Goal: Information Seeking & Learning: Check status

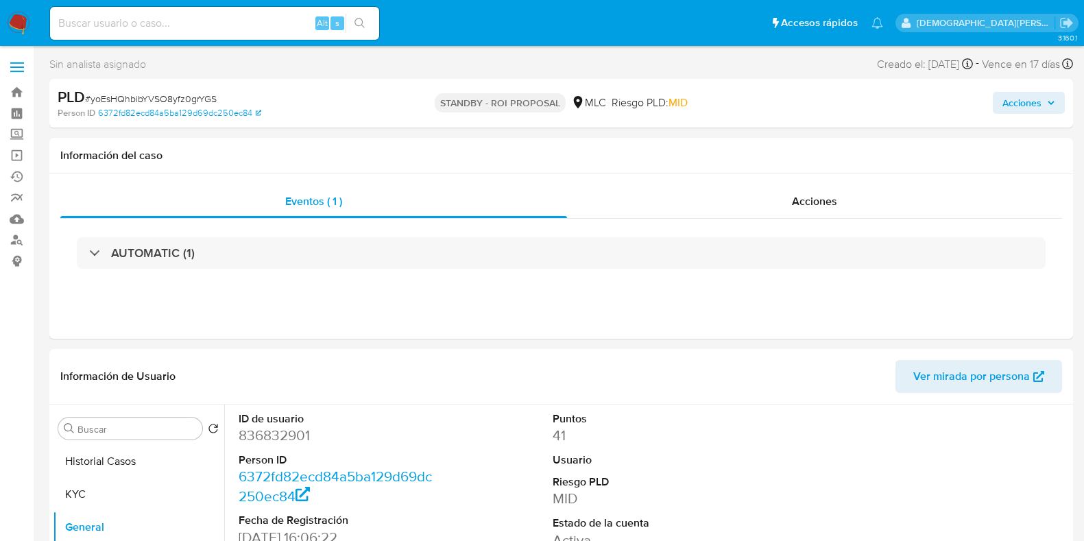
select select "10"
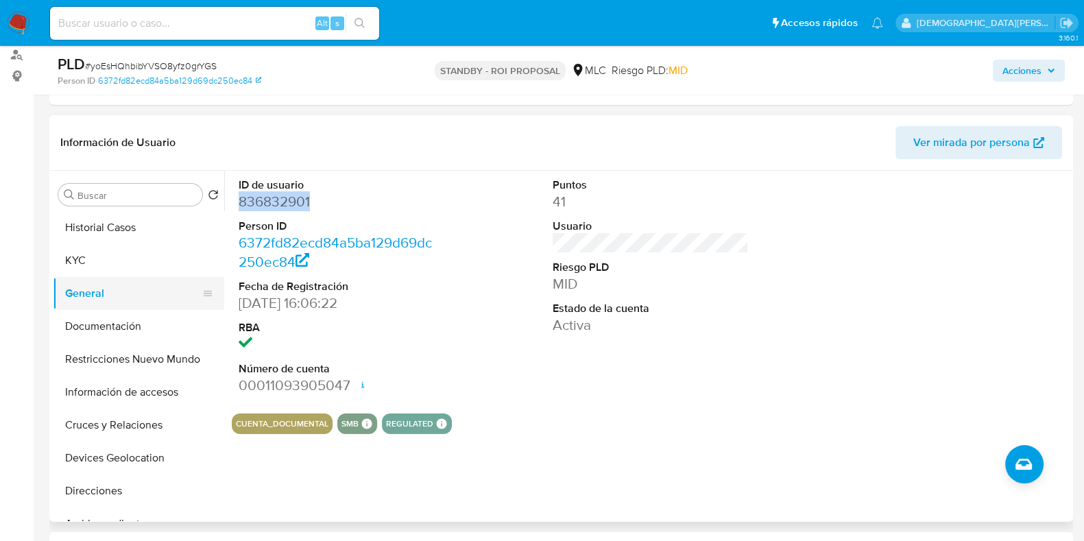
scroll to position [223, 0]
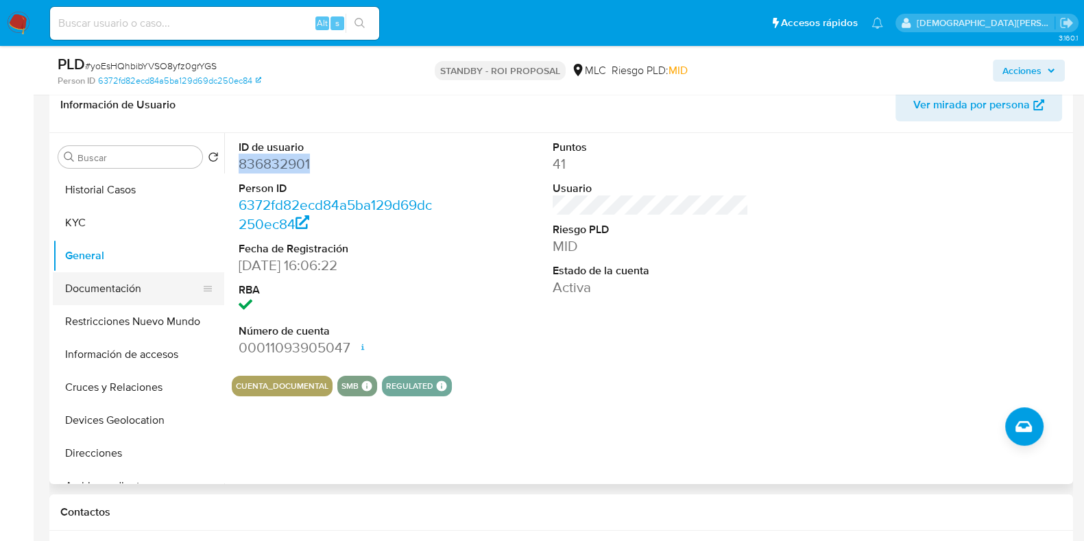
click at [117, 289] on button "Documentación" at bounding box center [133, 288] width 160 height 33
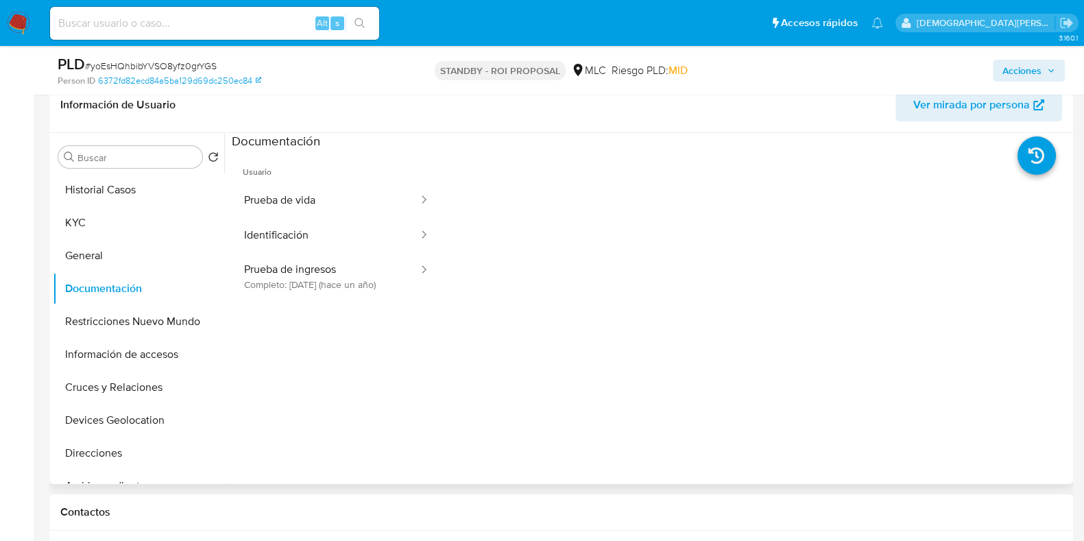
click at [331, 196] on button "Prueba de vida" at bounding box center [326, 200] width 188 height 35
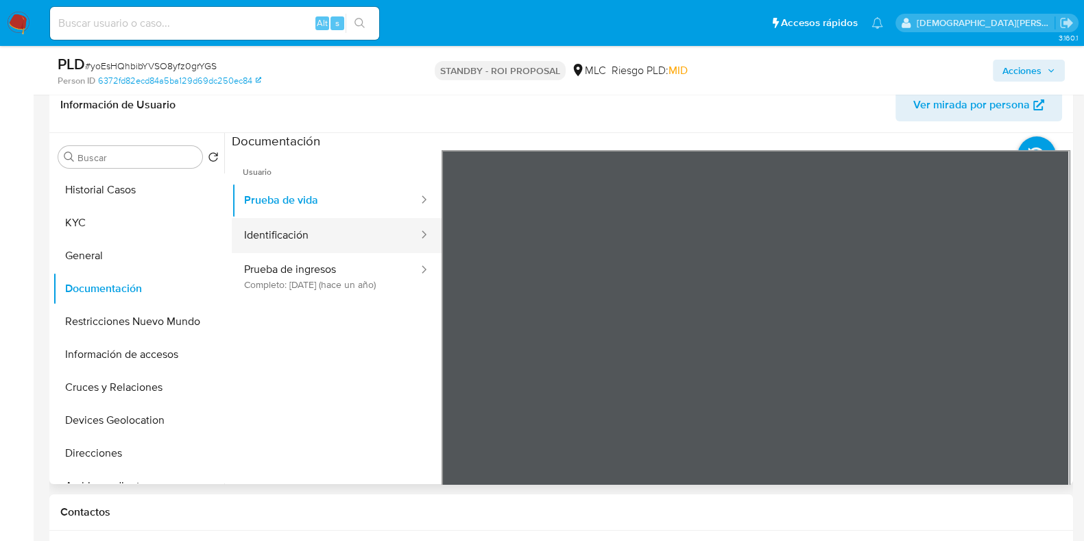
click at [296, 232] on button "Identificación" at bounding box center [326, 235] width 188 height 35
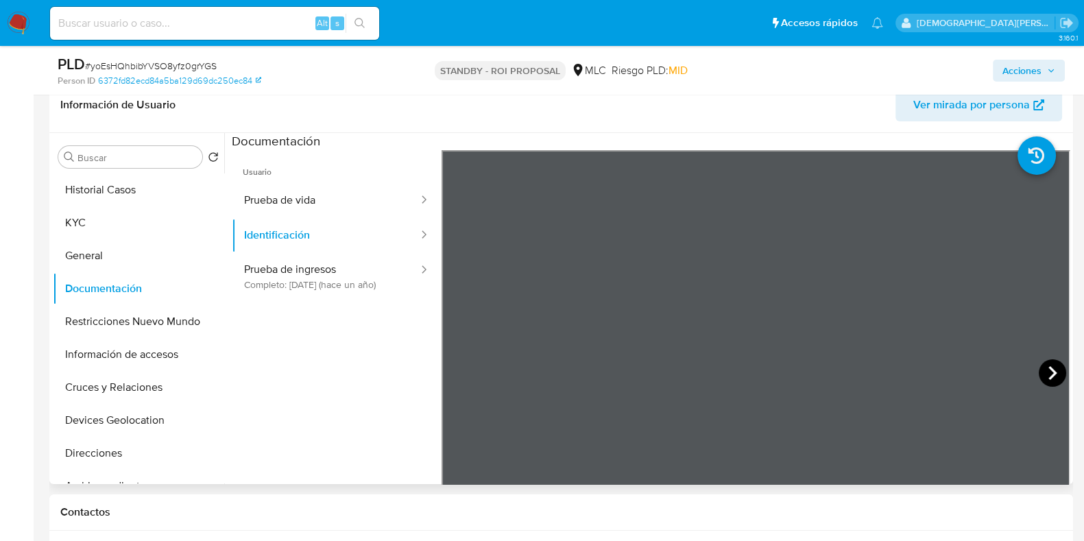
click at [1046, 362] on icon at bounding box center [1052, 372] width 27 height 27
click at [293, 262] on button "Prueba de ingresos Completo: 06/06/2024 (hace un año)" at bounding box center [326, 276] width 188 height 47
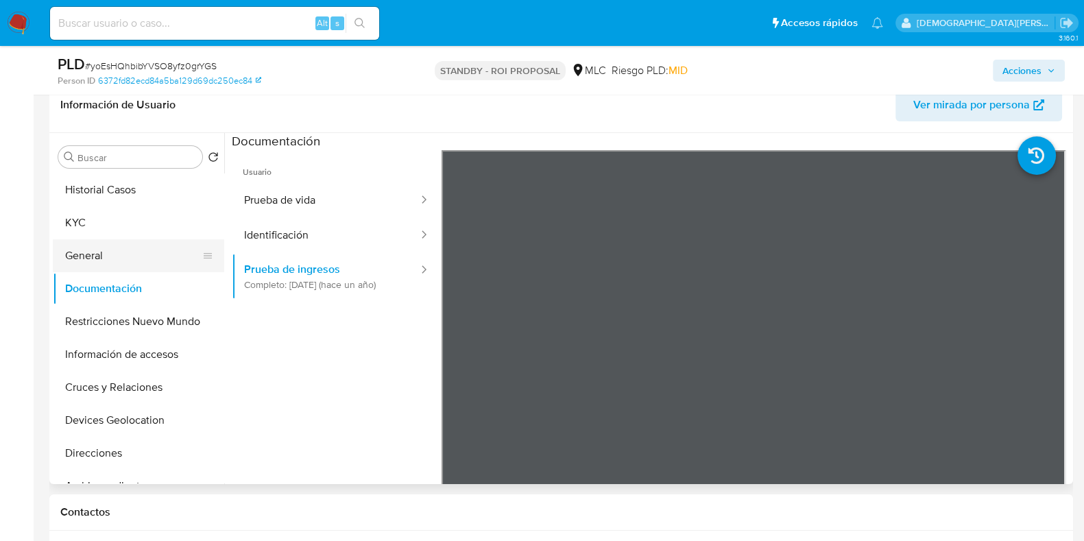
click at [141, 252] on button "General" at bounding box center [133, 255] width 160 height 33
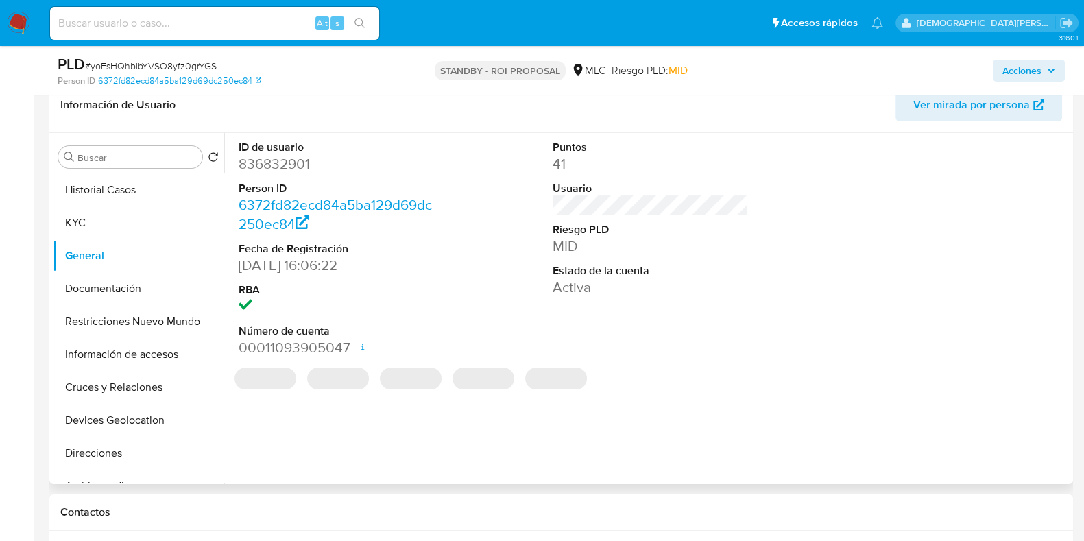
click at [274, 167] on dd "836832901" at bounding box center [337, 163] width 196 height 19
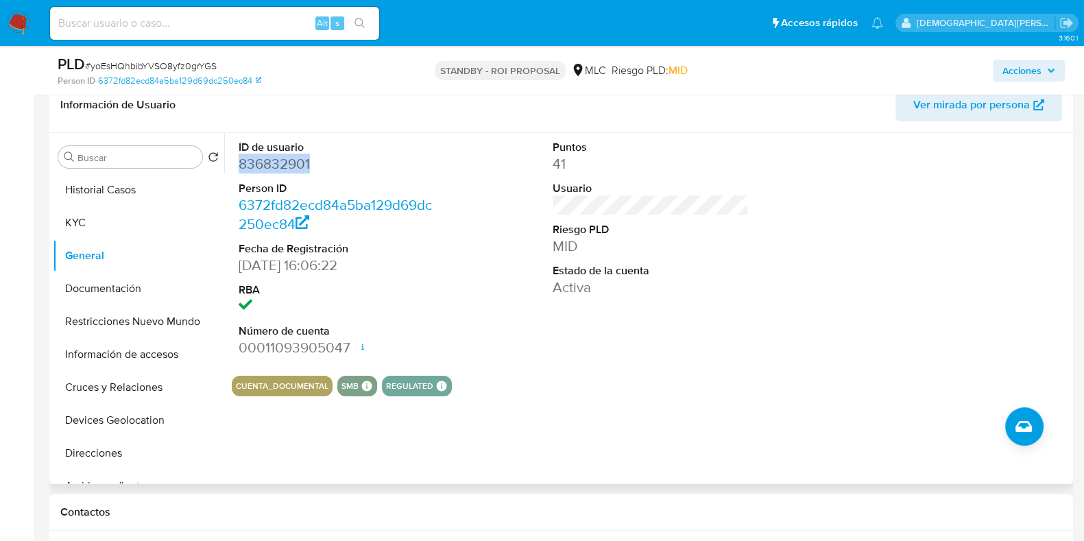
copy dd "836832901"
click at [627, 441] on div "ID de usuario 836832901 Person ID 6372fd82ecd84a5ba129d69dc250ec84 Fecha de Reg…" at bounding box center [646, 308] width 845 height 351
click at [90, 296] on button "Documentación" at bounding box center [133, 288] width 160 height 33
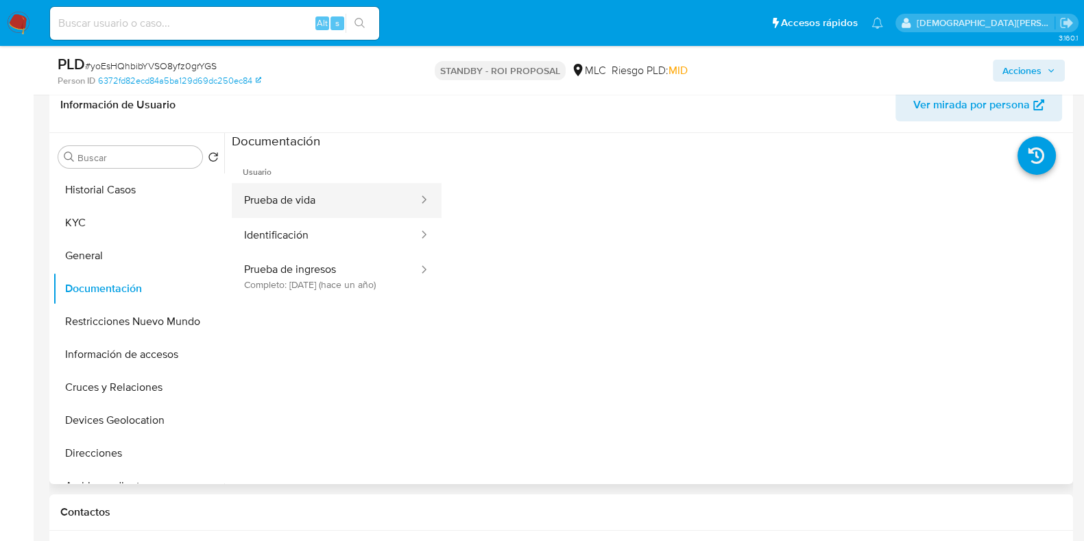
click at [326, 192] on button "Prueba de vida" at bounding box center [326, 200] width 188 height 35
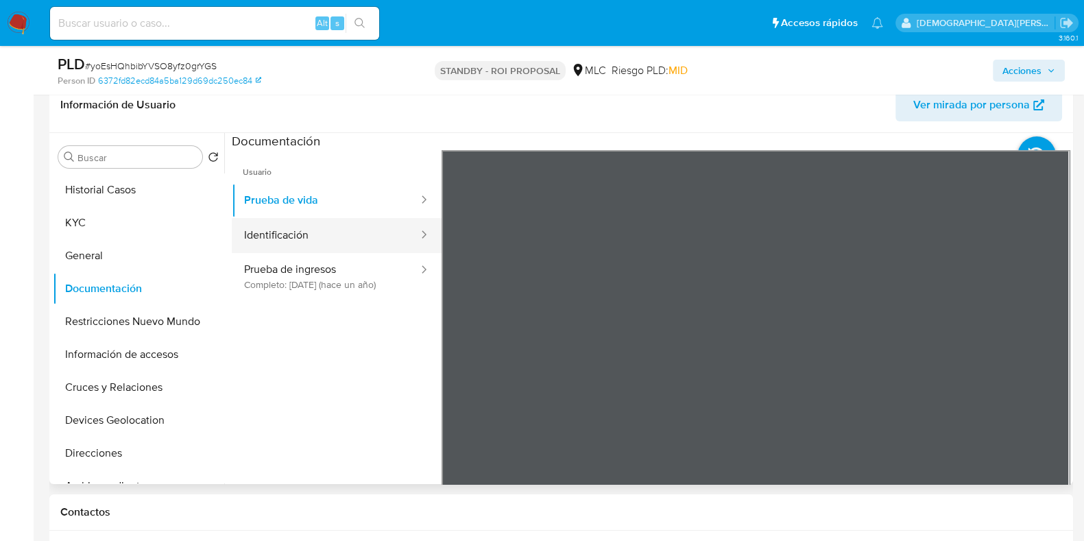
click at [340, 251] on button "Identificación" at bounding box center [326, 235] width 188 height 35
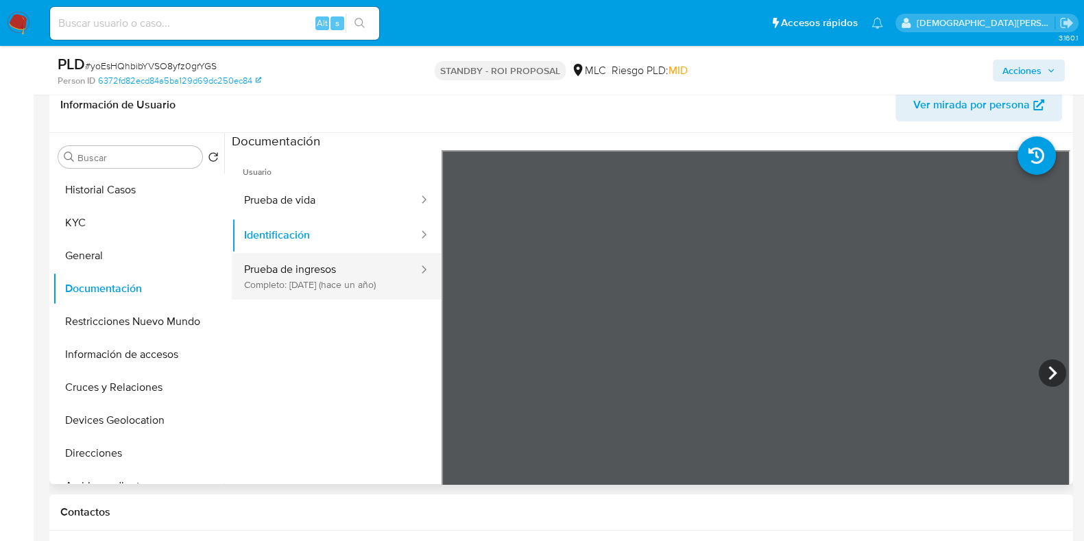
click at [346, 277] on button "Prueba de ingresos Completo: 06/06/2024 (hace un año)" at bounding box center [326, 276] width 188 height 47
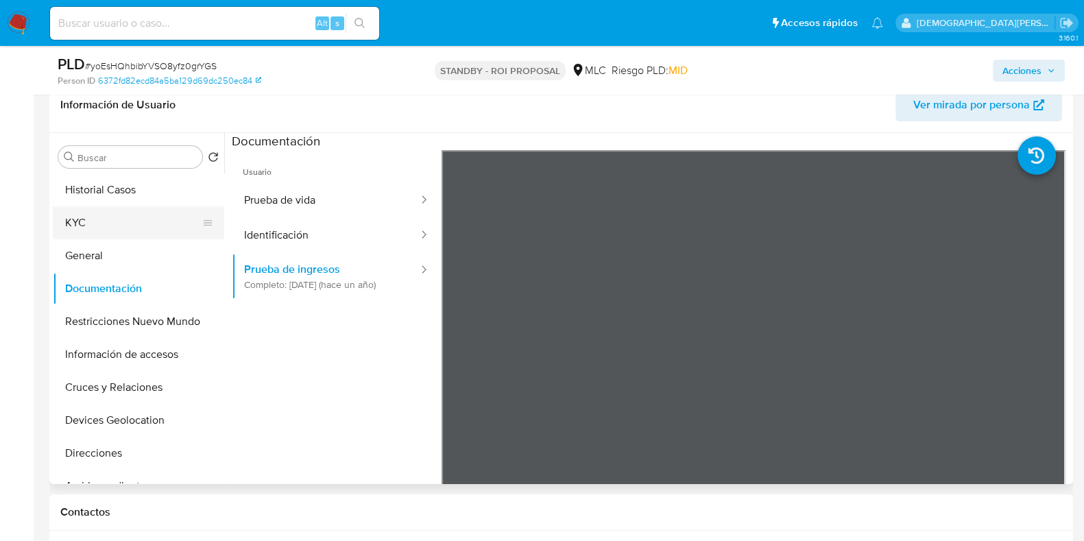
click at [99, 222] on button "KYC" at bounding box center [133, 222] width 160 height 33
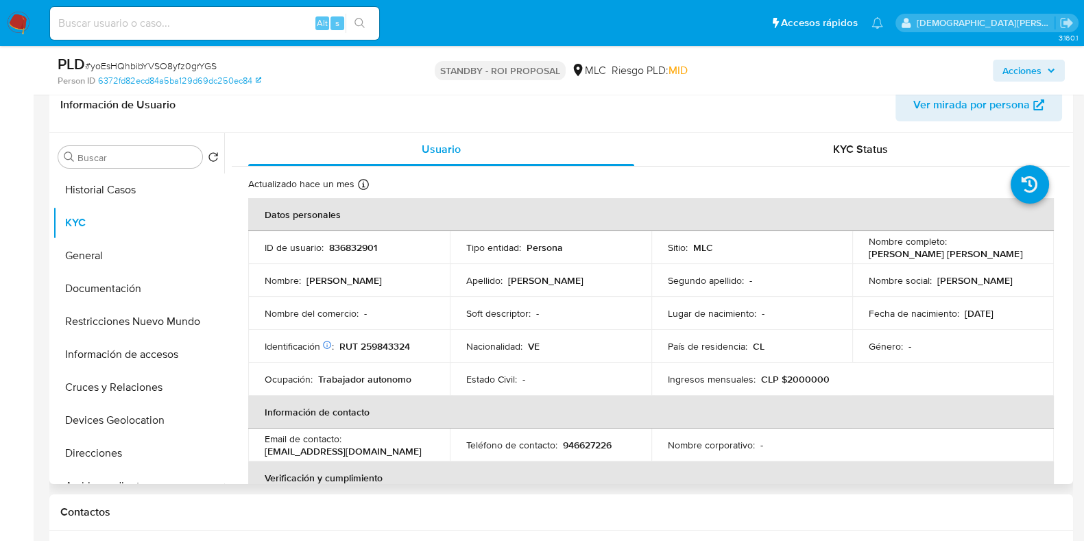
drag, startPoint x: 1005, startPoint y: 254, endPoint x: 848, endPoint y: 256, distance: 156.3
click at [852, 256] on td "Nombre completo : Rafael Miguel Sanchez Chacon" at bounding box center [953, 247] width 202 height 33
copy p "Rafael Miguel Sanchez Chacon"
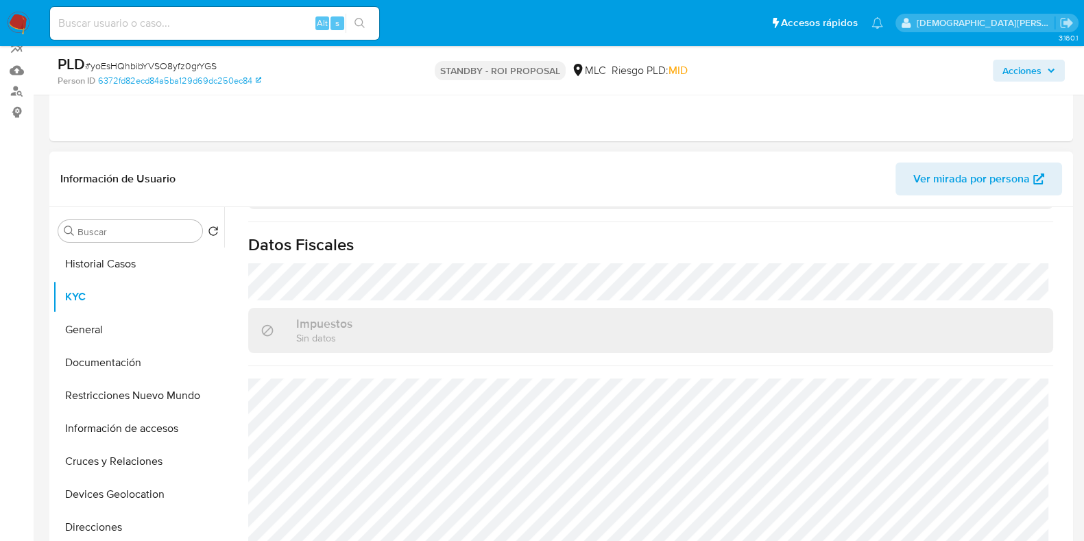
scroll to position [257, 0]
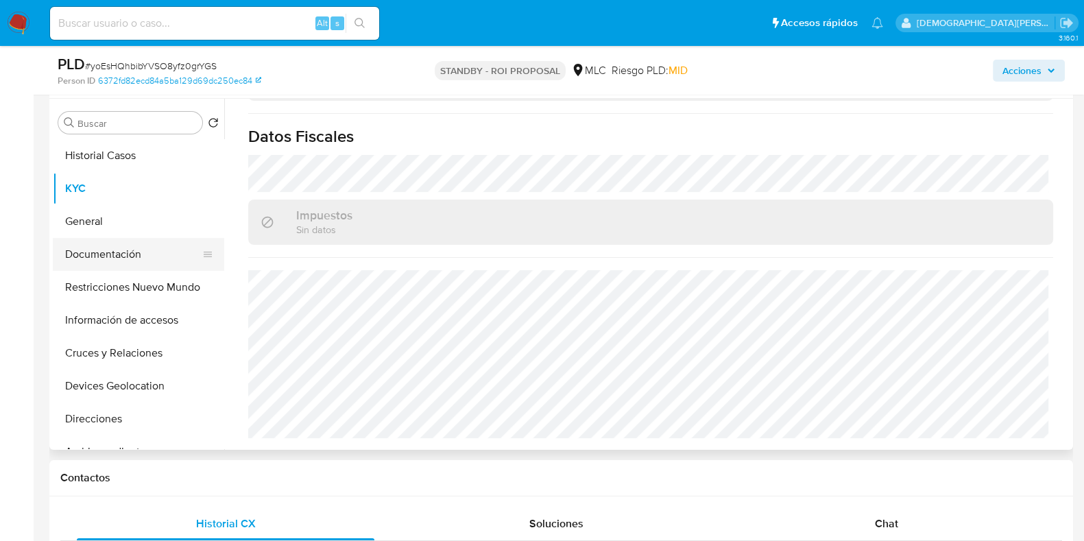
click at [134, 259] on button "Documentación" at bounding box center [133, 254] width 160 height 33
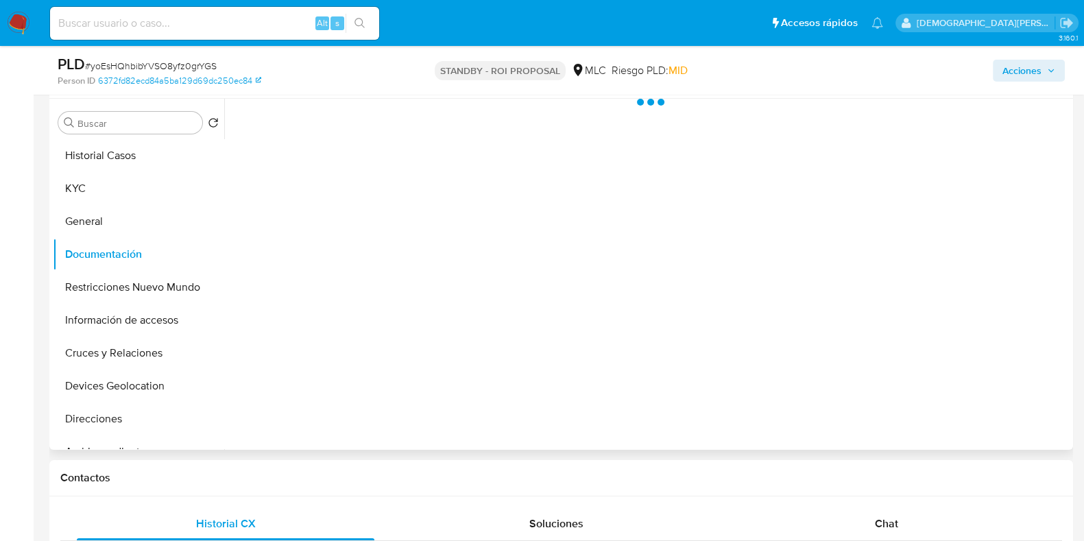
scroll to position [0, 0]
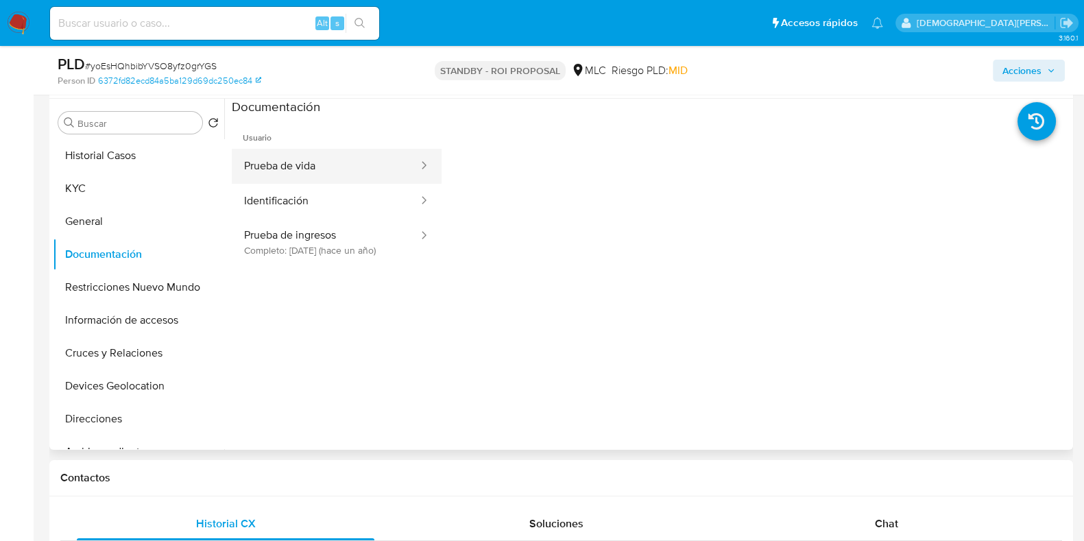
click at [311, 165] on button "Prueba de vida" at bounding box center [326, 166] width 188 height 35
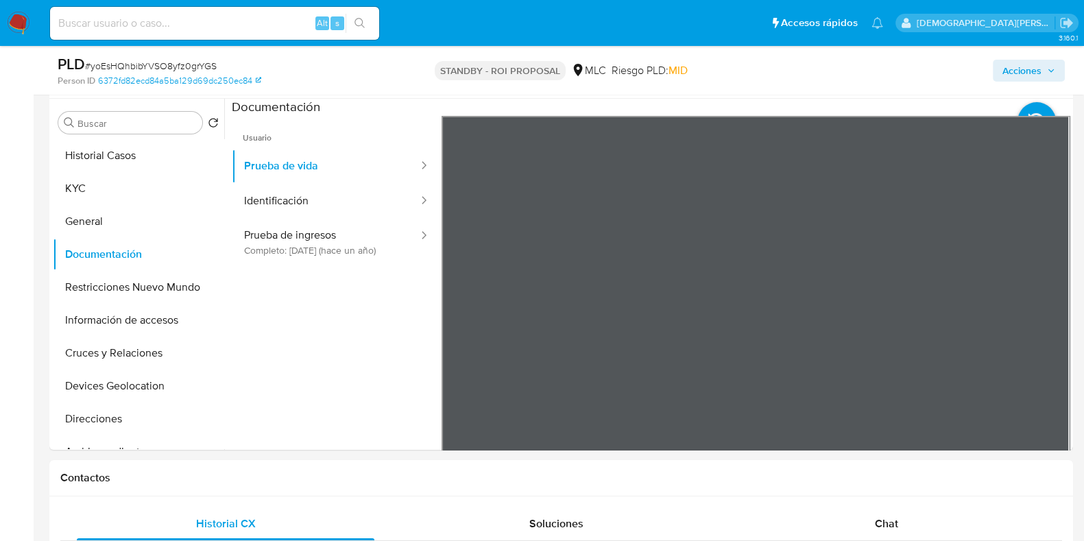
drag, startPoint x: 117, startPoint y: 284, endPoint x: 0, endPoint y: 235, distance: 126.6
click at [115, 282] on button "Restricciones Nuevo Mundo" at bounding box center [138, 287] width 171 height 33
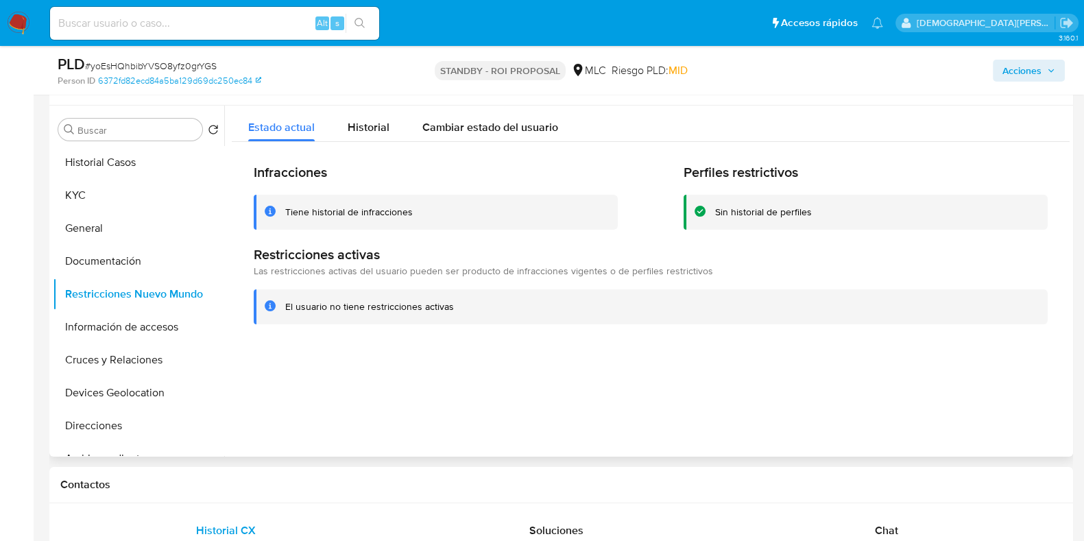
scroll to position [171, 0]
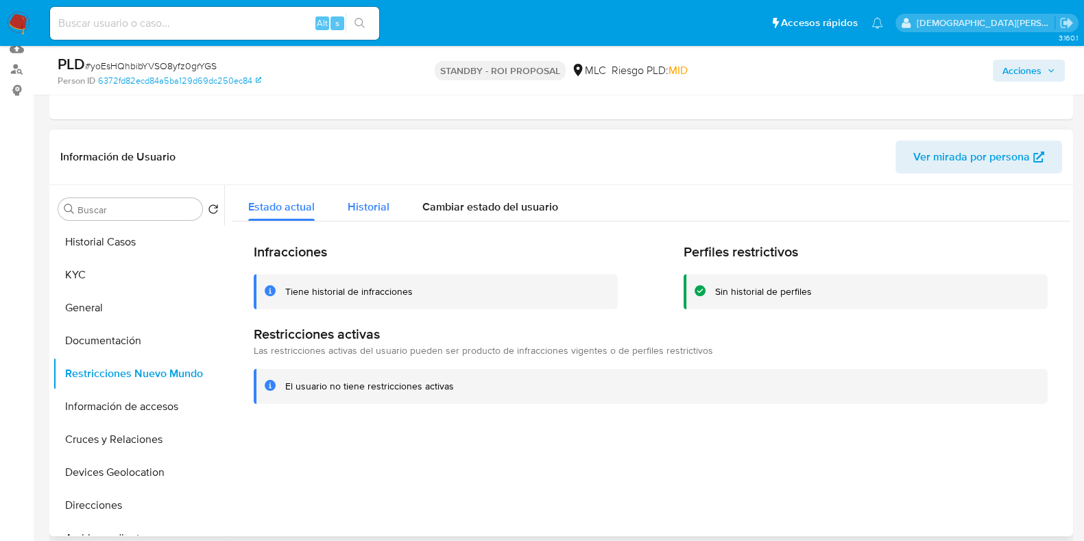
click at [376, 202] on span "Historial" at bounding box center [369, 207] width 42 height 16
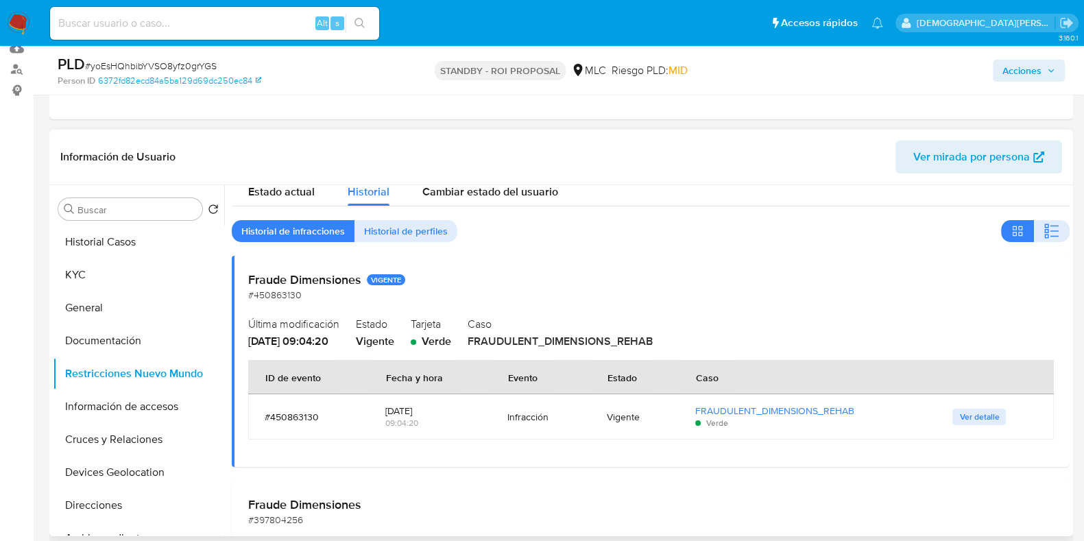
scroll to position [0, 0]
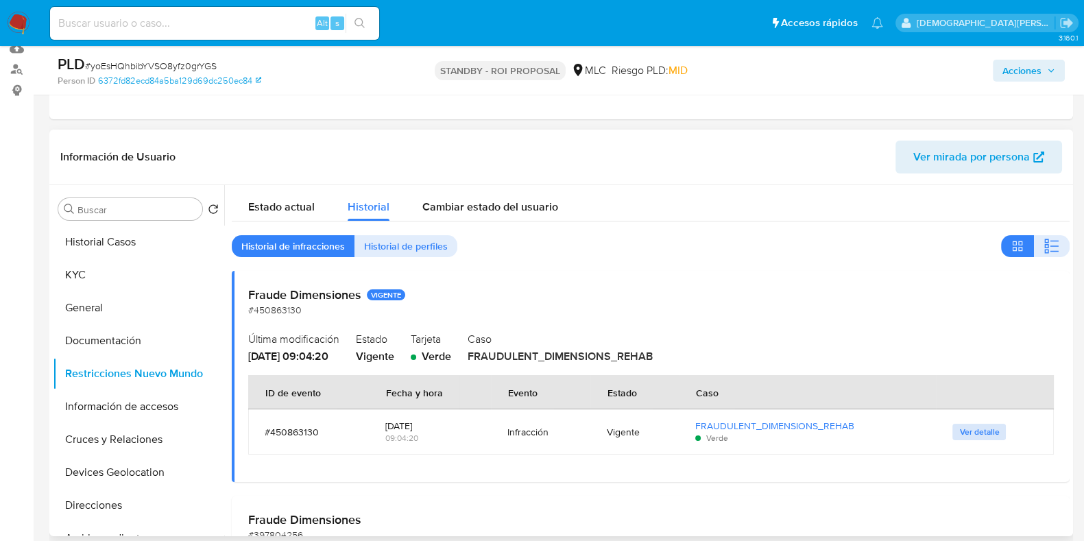
click at [970, 426] on span "Ver detalle" at bounding box center [979, 432] width 40 height 14
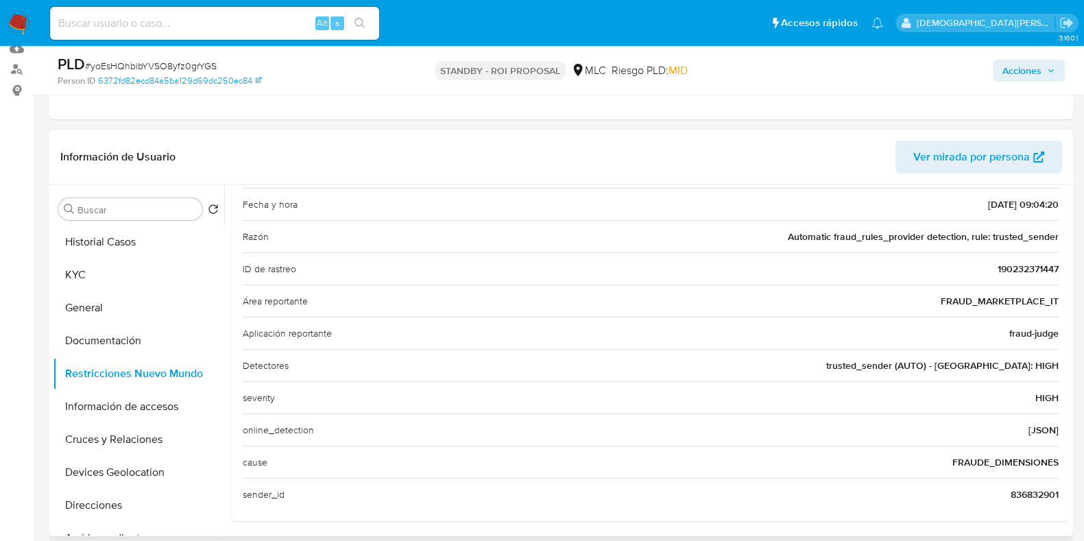
scroll to position [174, 0]
click at [118, 341] on button "Documentación" at bounding box center [133, 340] width 160 height 33
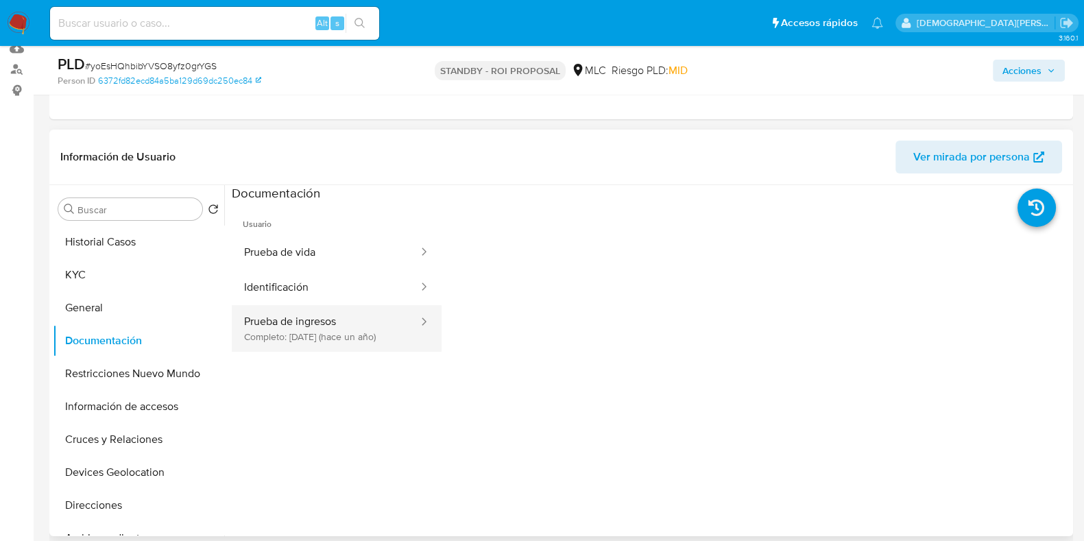
click at [325, 331] on button "Prueba de ingresos Completo: 06/06/2024 (hace un año)" at bounding box center [326, 328] width 188 height 47
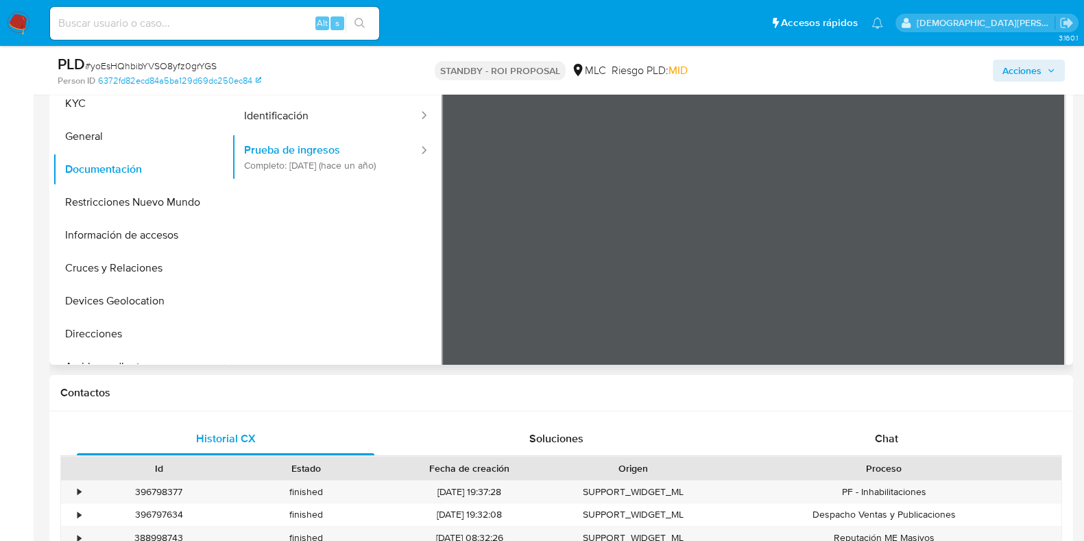
scroll to position [257, 0]
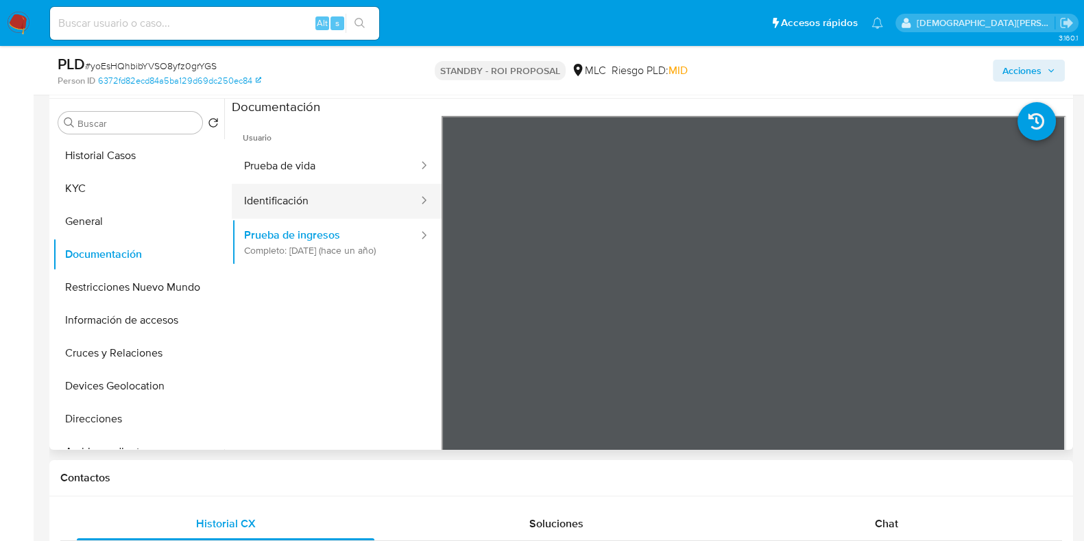
click at [292, 201] on button "Identificación" at bounding box center [326, 201] width 188 height 35
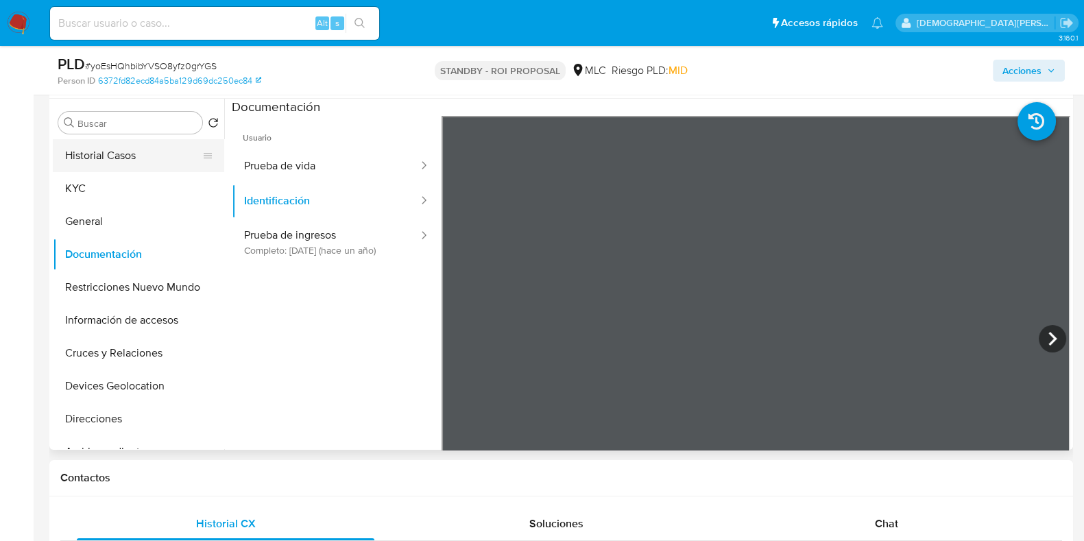
click at [115, 139] on button "Historial Casos" at bounding box center [133, 155] width 160 height 33
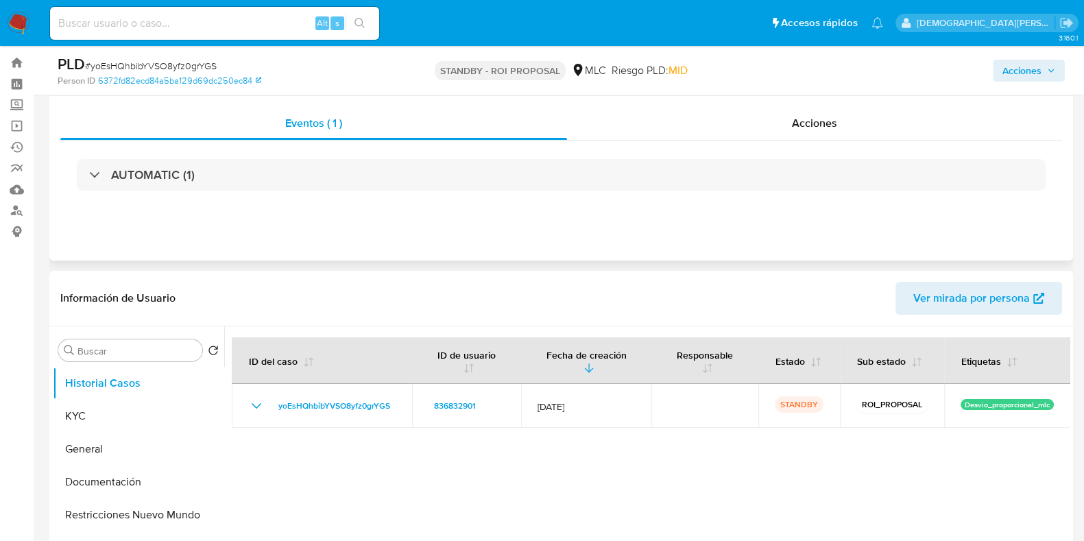
scroll to position [0, 0]
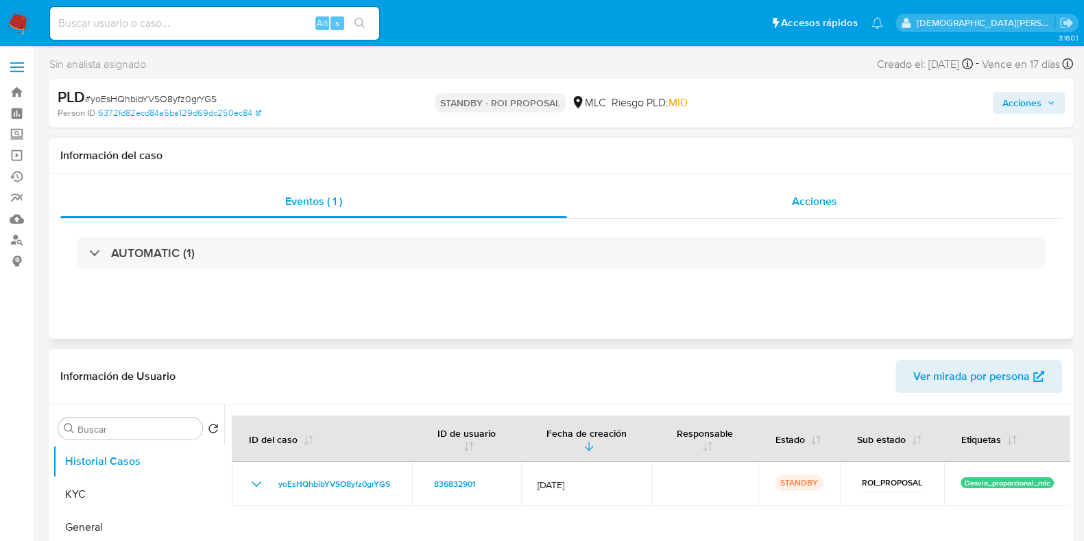
click at [808, 200] on span "Acciones" at bounding box center [814, 201] width 45 height 16
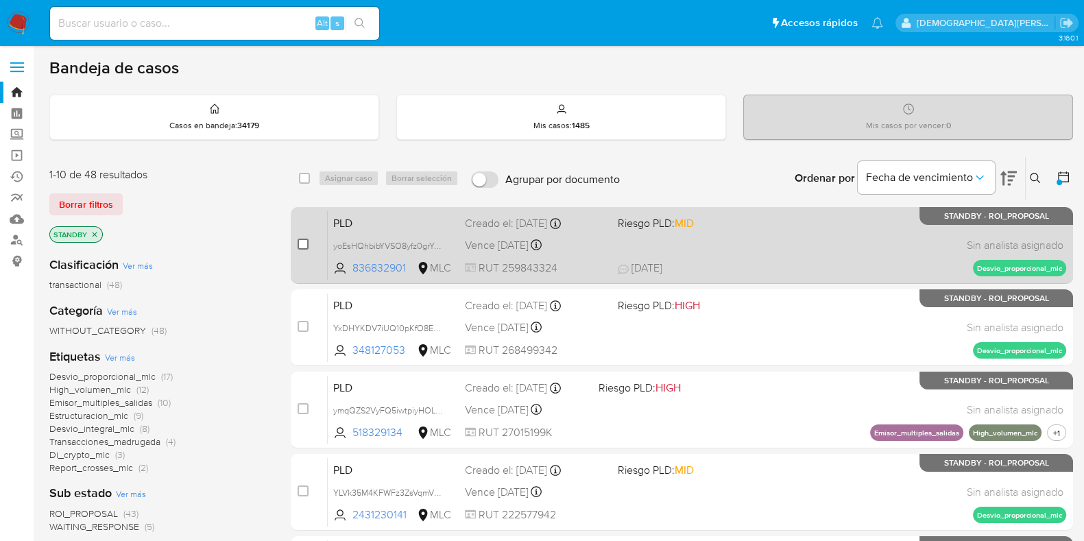
click at [300, 243] on input "checkbox" at bounding box center [303, 244] width 11 height 11
checkbox input "true"
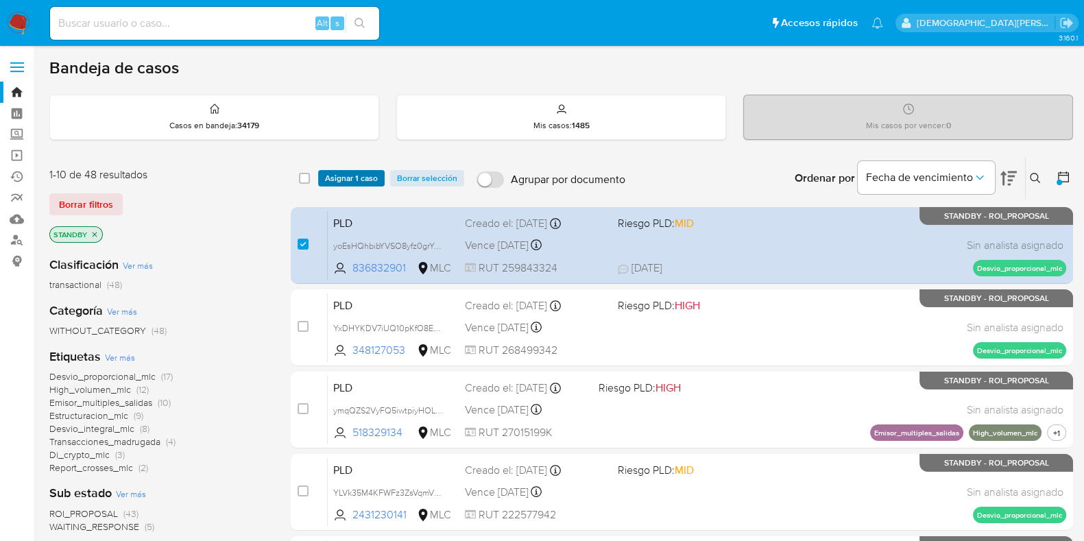
click at [359, 175] on span "Asignar 1 caso" at bounding box center [351, 178] width 53 height 14
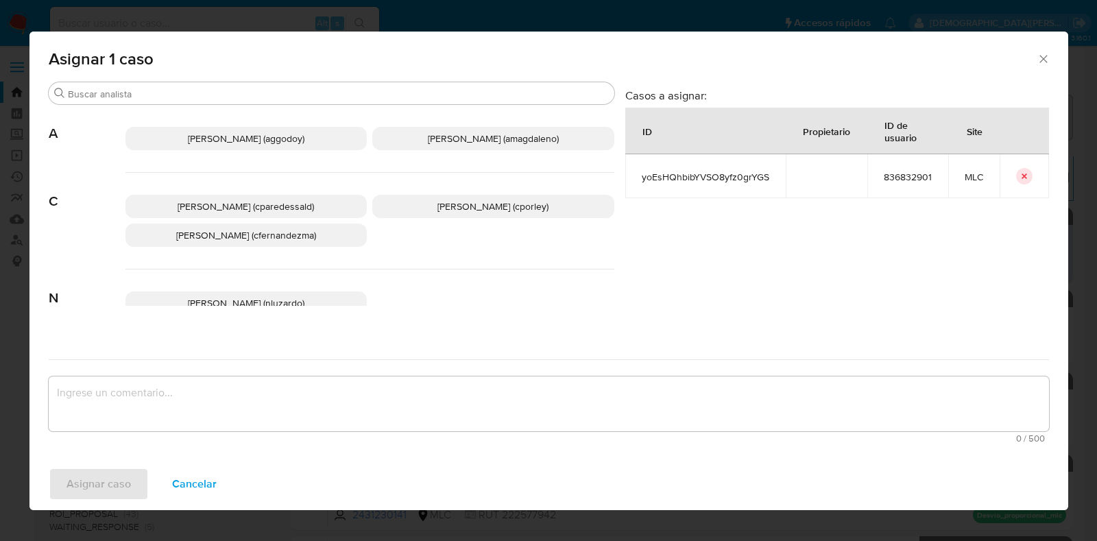
click at [510, 202] on span "Christian Porley (cporley)" at bounding box center [492, 207] width 111 height 14
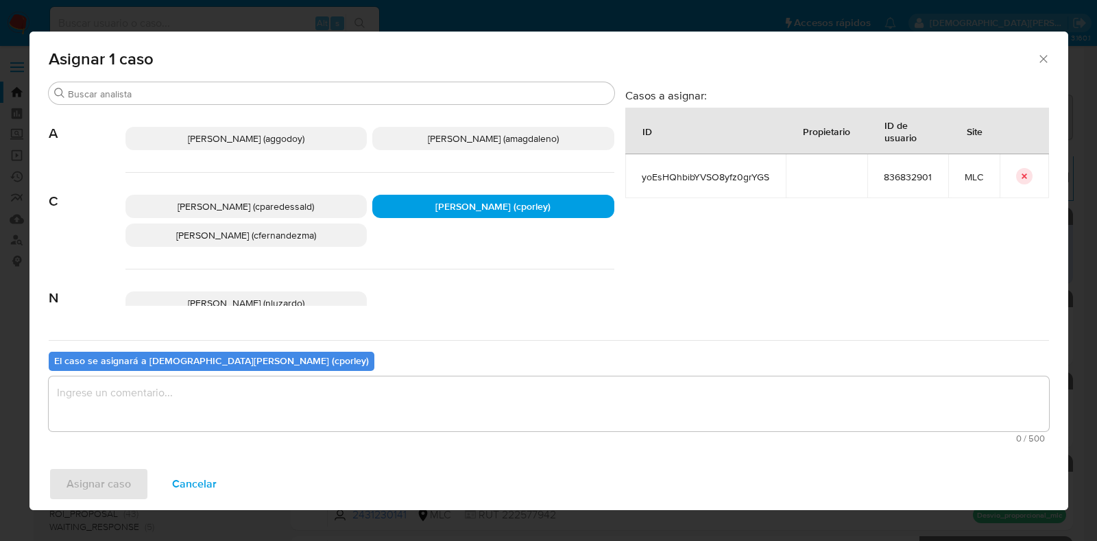
click at [377, 431] on div "0 / 500 500 caracteres restantes" at bounding box center [549, 409] width 1000 height 67
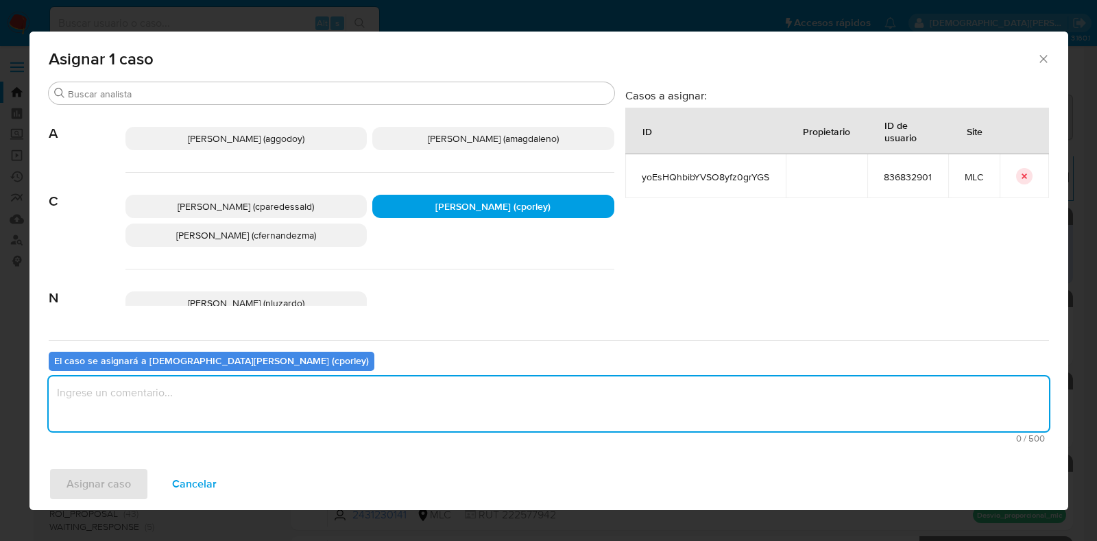
click at [385, 412] on textarea "assign-modal" at bounding box center [549, 403] width 1000 height 55
type textarea "-"
click at [121, 481] on span "Asignar caso" at bounding box center [99, 484] width 64 height 30
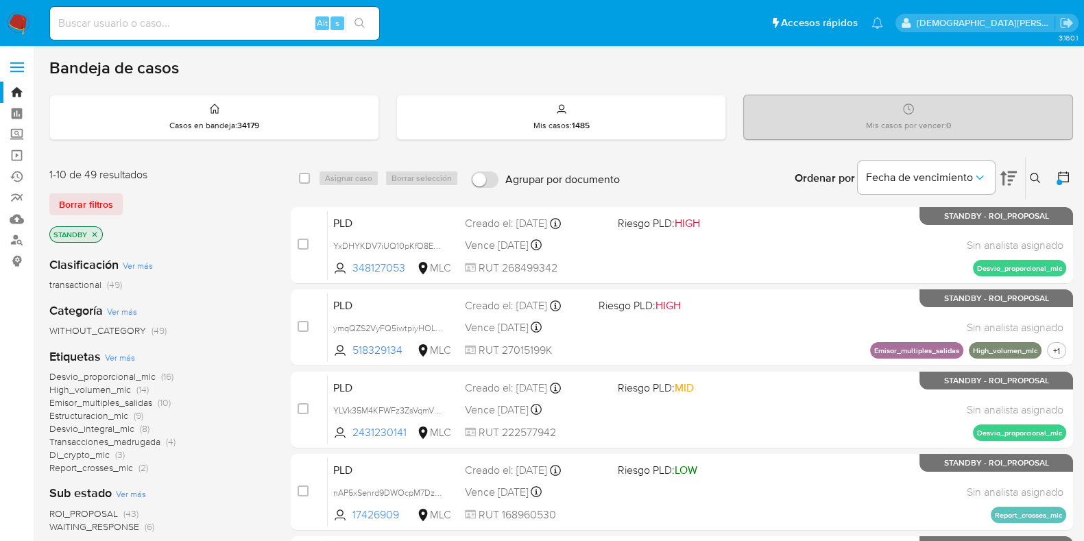
click at [254, 324] on div "WITHOUT_CATEGORY (49)" at bounding box center [158, 330] width 219 height 13
click at [110, 373] on span "Desvio_proporcional_mlc" at bounding box center [102, 377] width 106 height 14
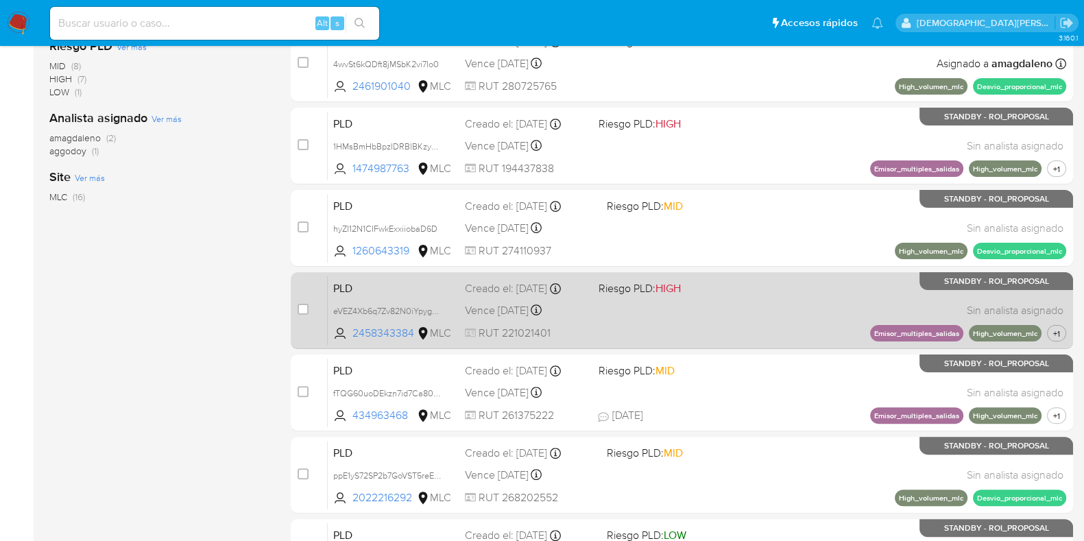
scroll to position [589, 0]
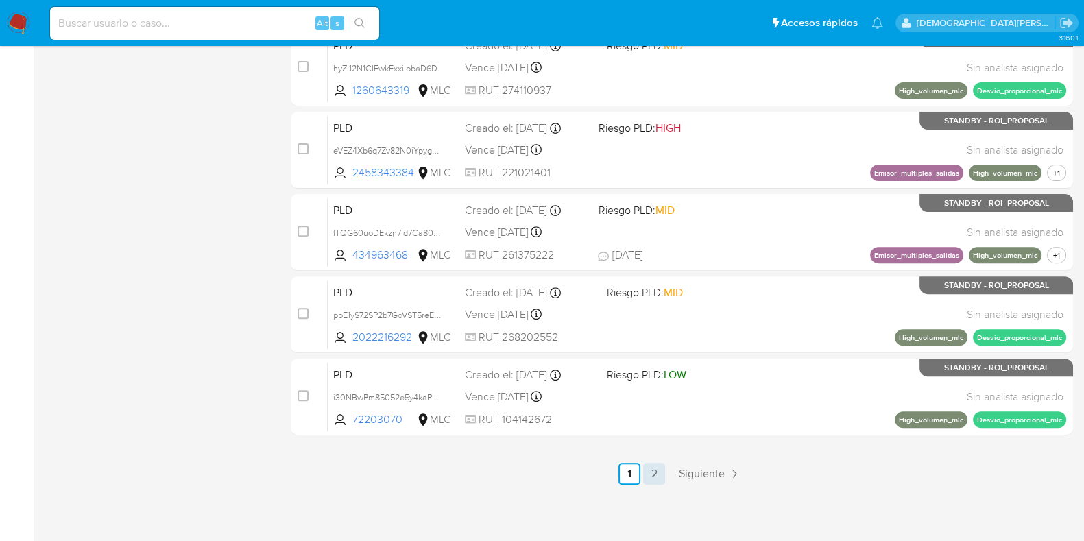
click at [656, 473] on link "2" at bounding box center [654, 474] width 22 height 22
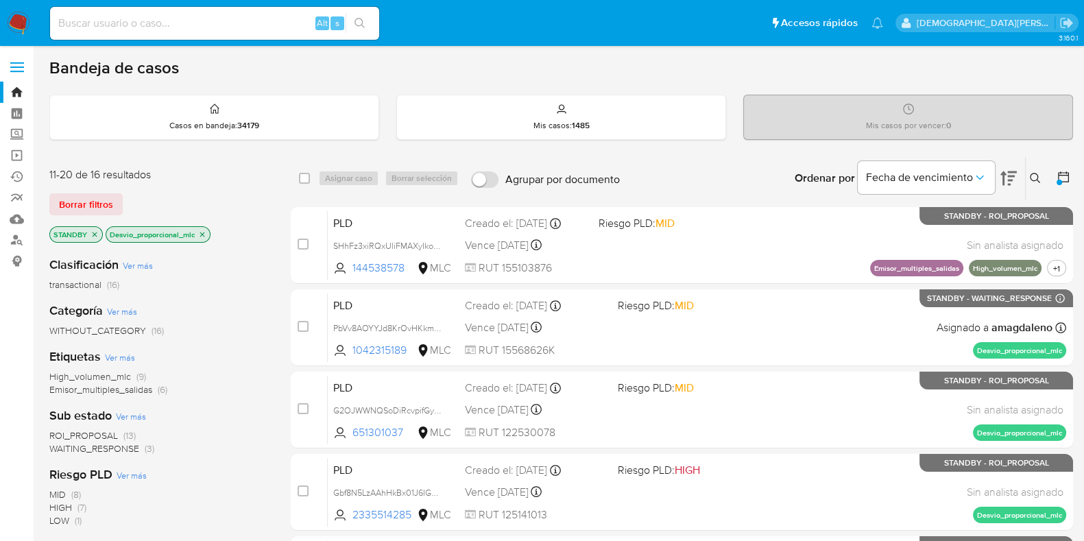
click at [1030, 176] on icon at bounding box center [1035, 178] width 10 height 10
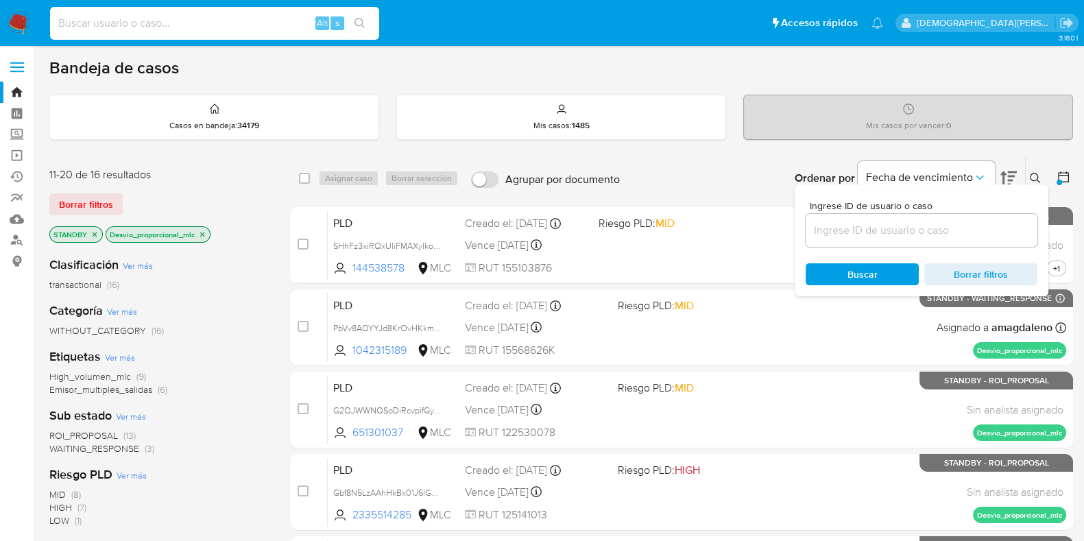
click at [211, 24] on input at bounding box center [214, 23] width 329 height 18
paste input "Rmf0JxCTP1tTNgYTnUyHIJWj"
type input "Rmf0JxCTP1tTNgYTnUyHIJWj"
click at [349, 22] on button "search-icon" at bounding box center [360, 23] width 28 height 19
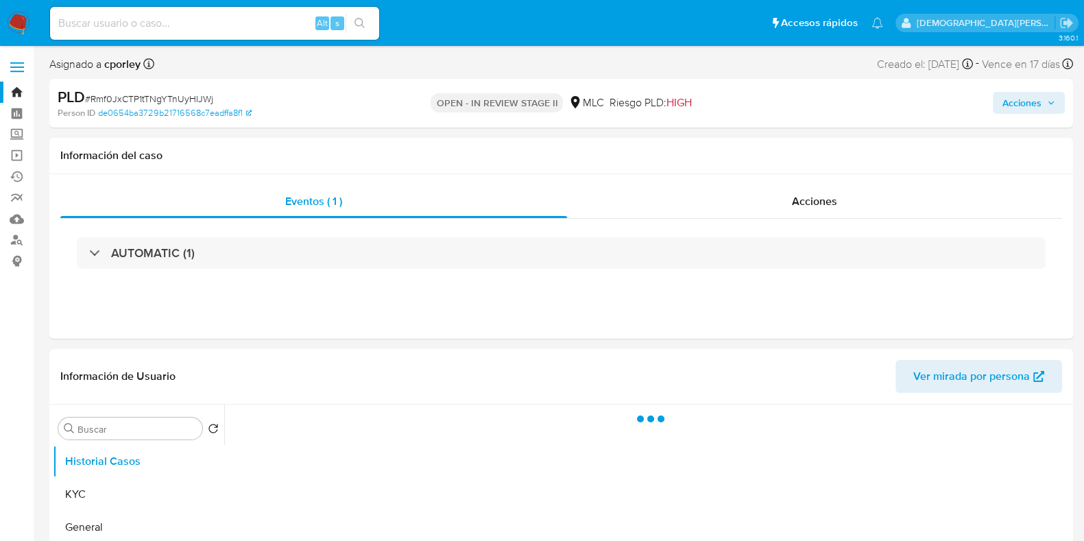
drag, startPoint x: 1020, startPoint y: 97, endPoint x: 801, endPoint y: 7, distance: 237.4
click at [1020, 97] on span "Acciones" at bounding box center [1021, 103] width 39 height 22
select select "10"
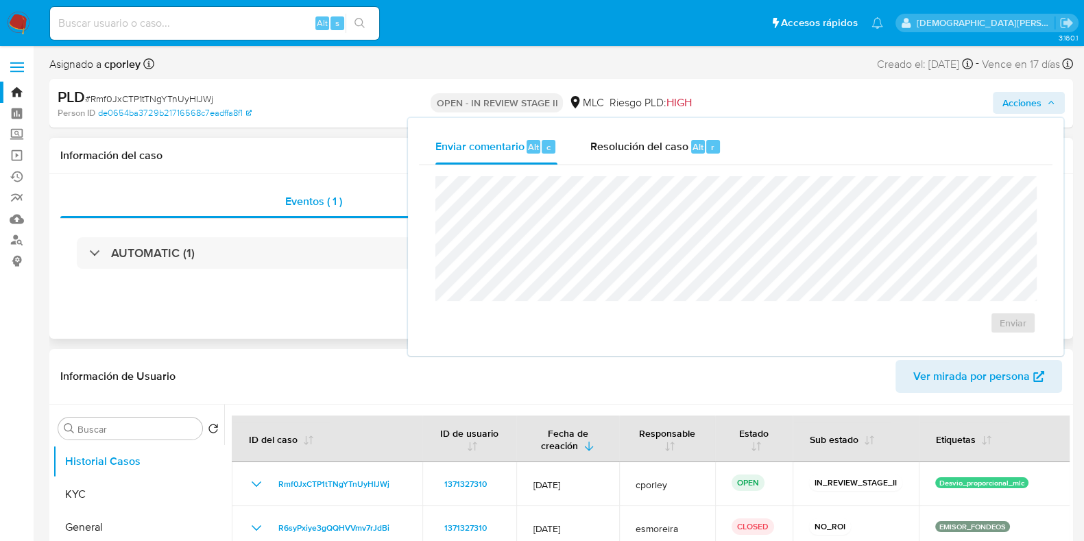
drag, startPoint x: 317, startPoint y: 322, endPoint x: 227, endPoint y: 337, distance: 91.9
click at [317, 322] on div "Eventos ( 1 ) Acciones AUTOMATIC (1)" at bounding box center [561, 256] width 1024 height 165
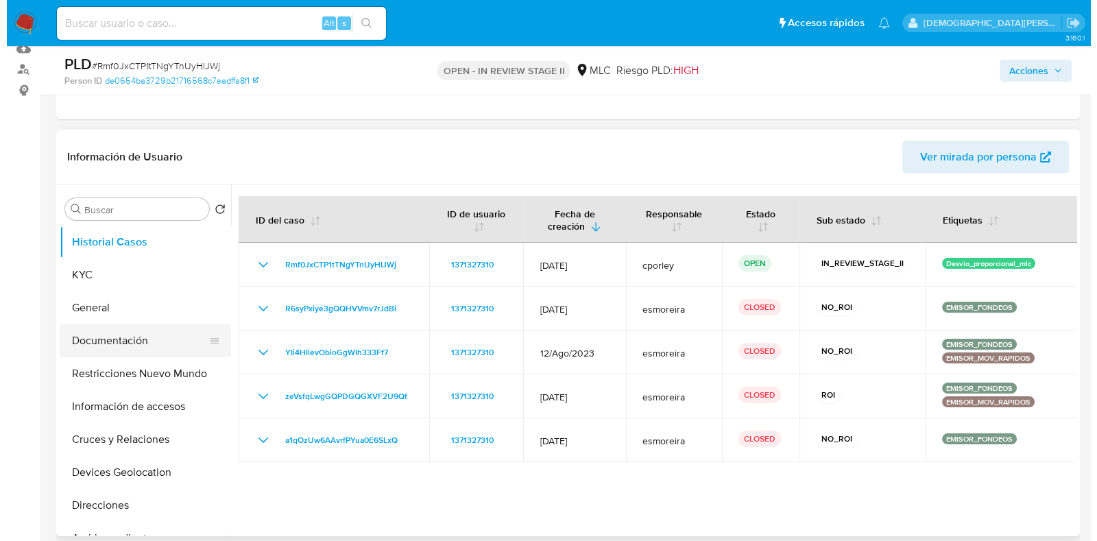
scroll to position [171, 0]
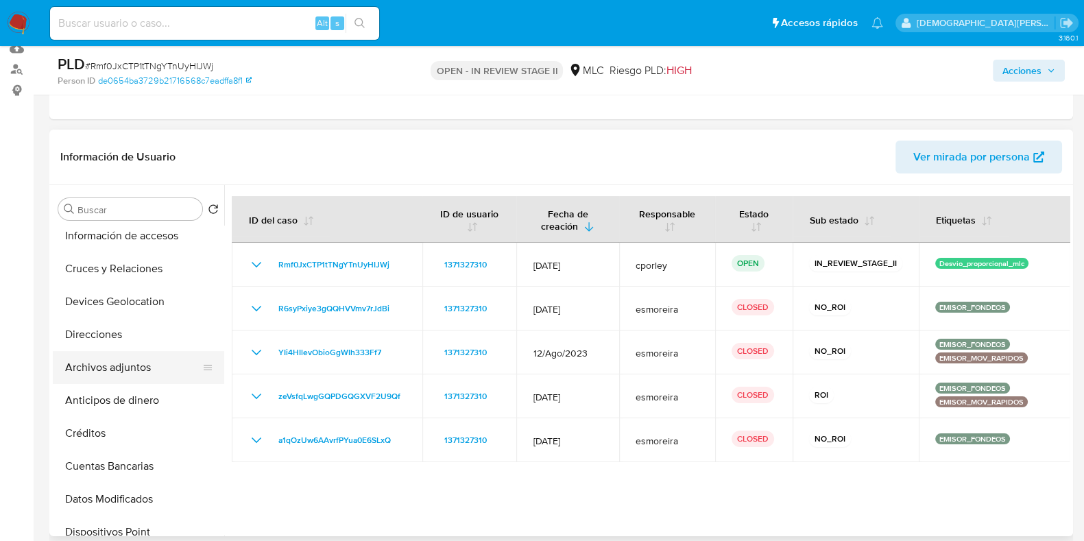
click at [134, 371] on button "Archivos adjuntos" at bounding box center [133, 367] width 160 height 33
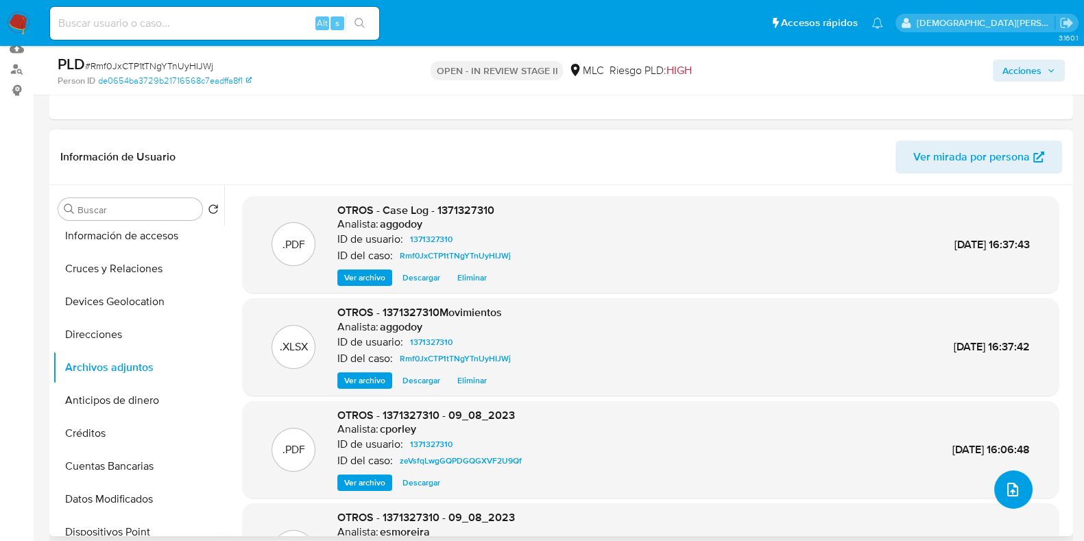
click at [1007, 485] on icon "upload-file" at bounding box center [1012, 490] width 11 height 14
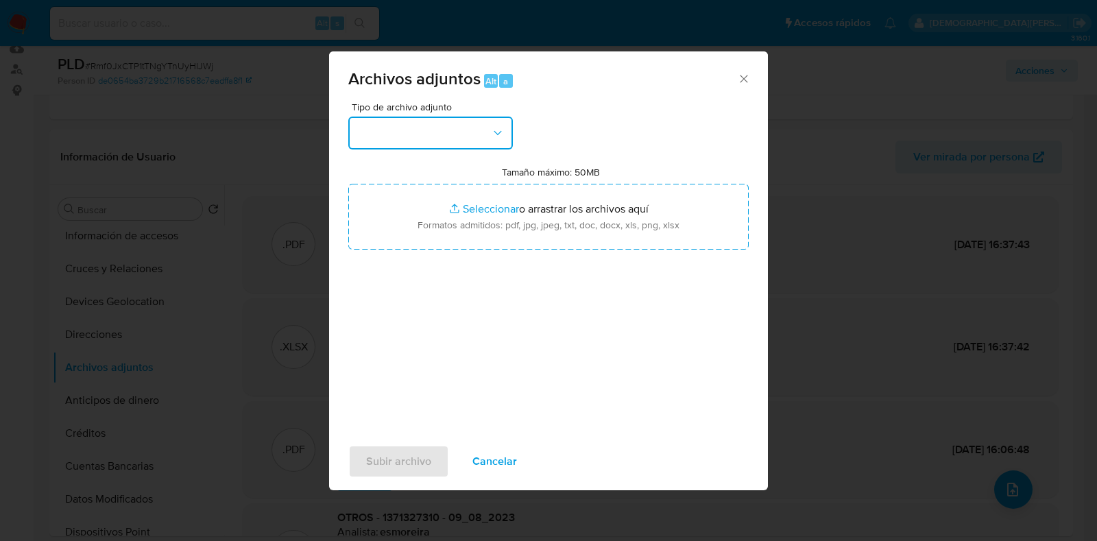
click at [412, 139] on button "button" at bounding box center [430, 133] width 165 height 33
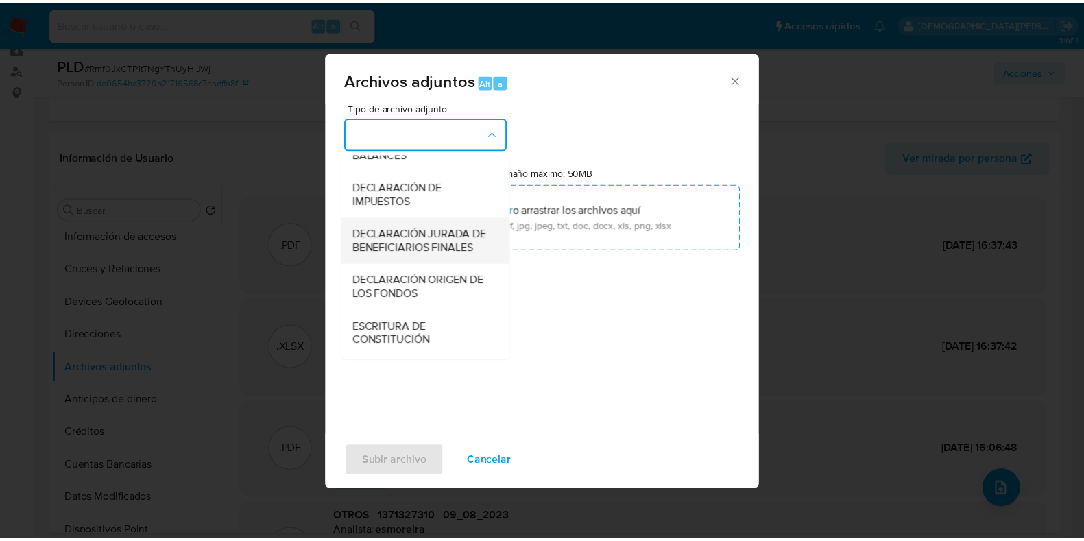
scroll to position [141, 0]
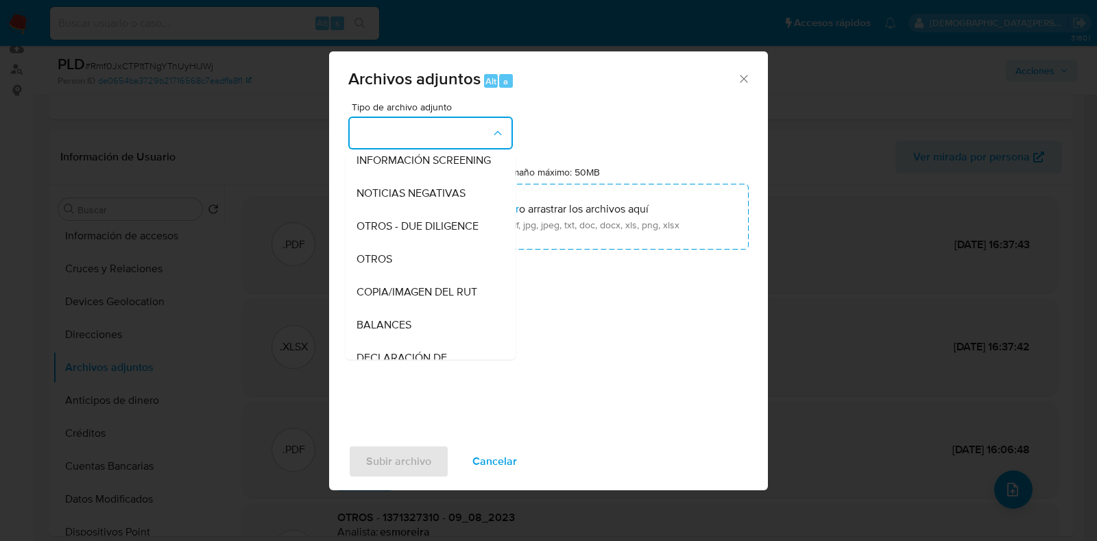
click at [424, 266] on div "OTROS" at bounding box center [427, 259] width 140 height 33
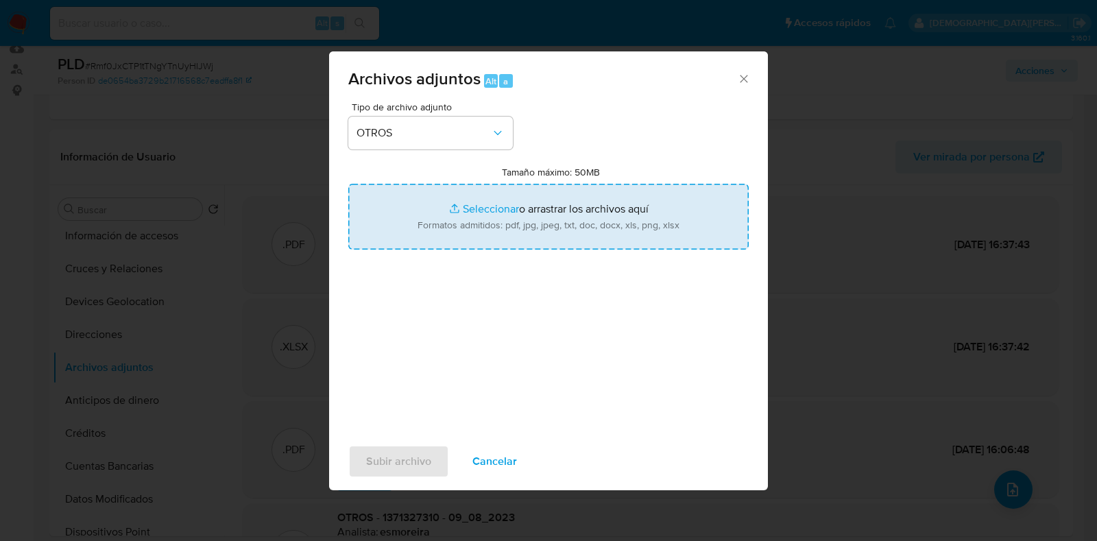
click at [473, 207] on input "Tamaño máximo: 50MB Seleccionar archivos" at bounding box center [548, 217] width 400 height 66
type input "C:\fakepath\Case Log - 1371327310.pdf"
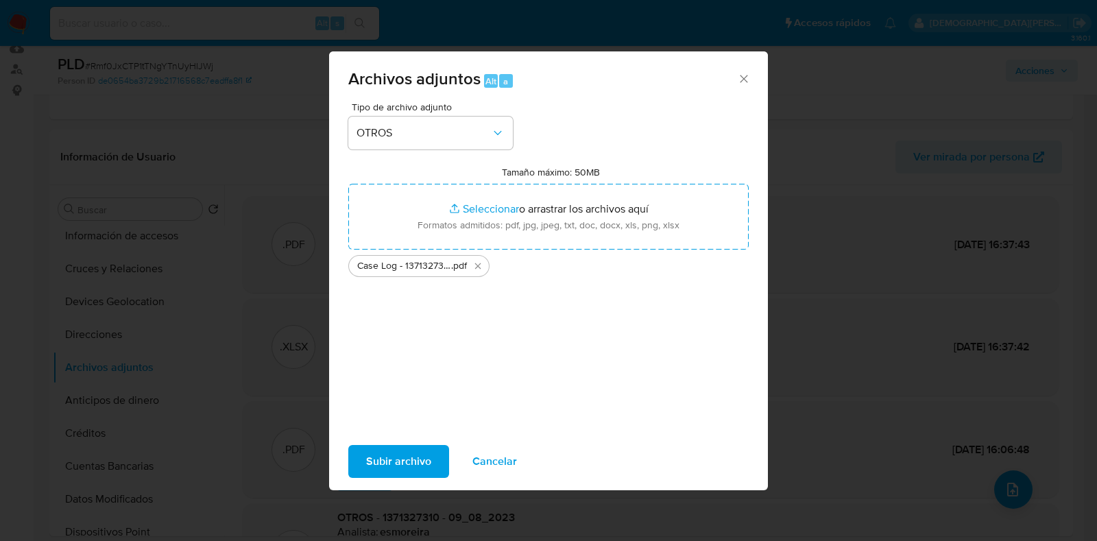
click at [411, 457] on span "Subir archivo" at bounding box center [398, 461] width 65 height 30
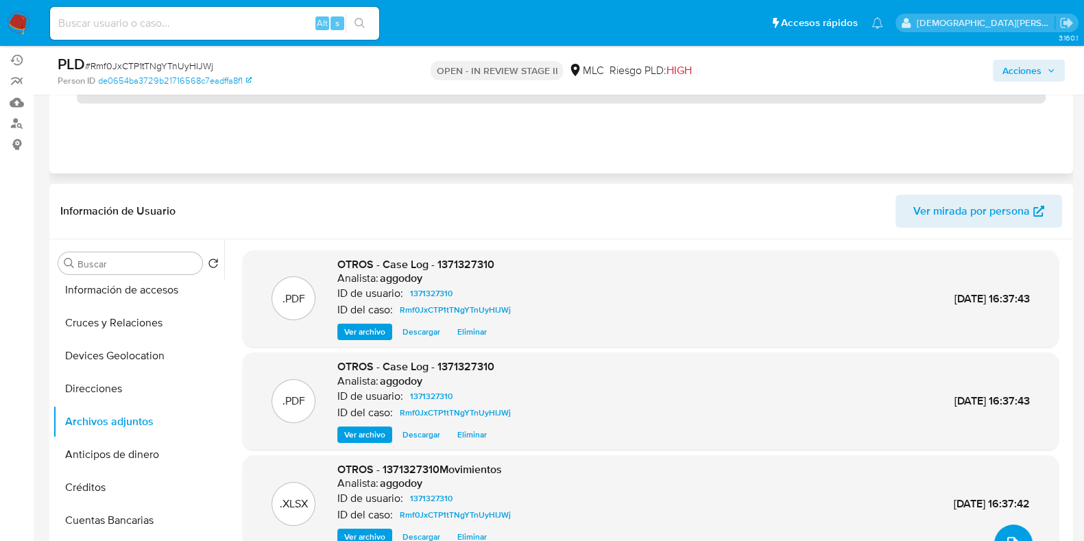
scroll to position [0, 0]
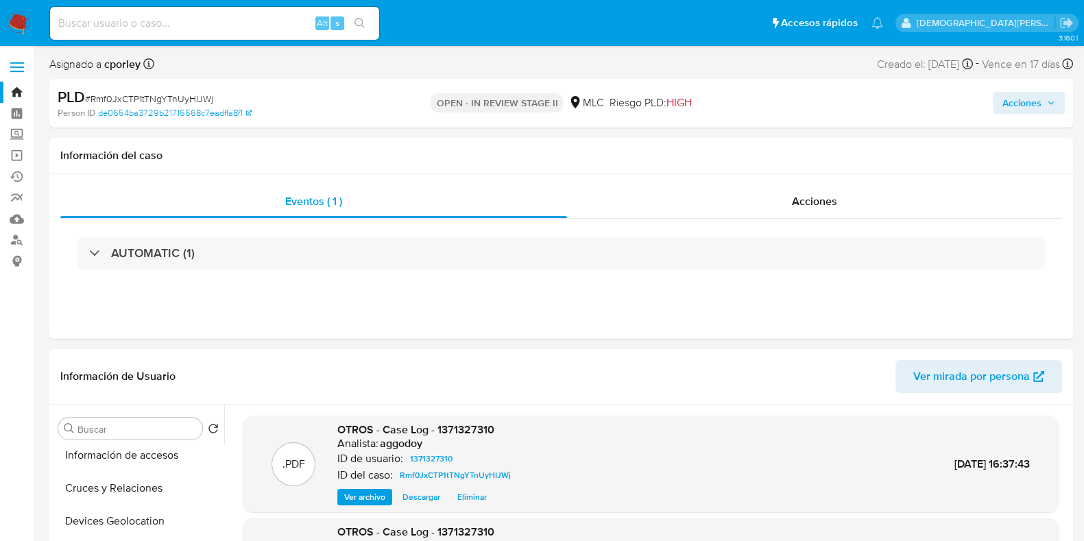
click at [1035, 101] on span "Acciones" at bounding box center [1021, 103] width 39 height 22
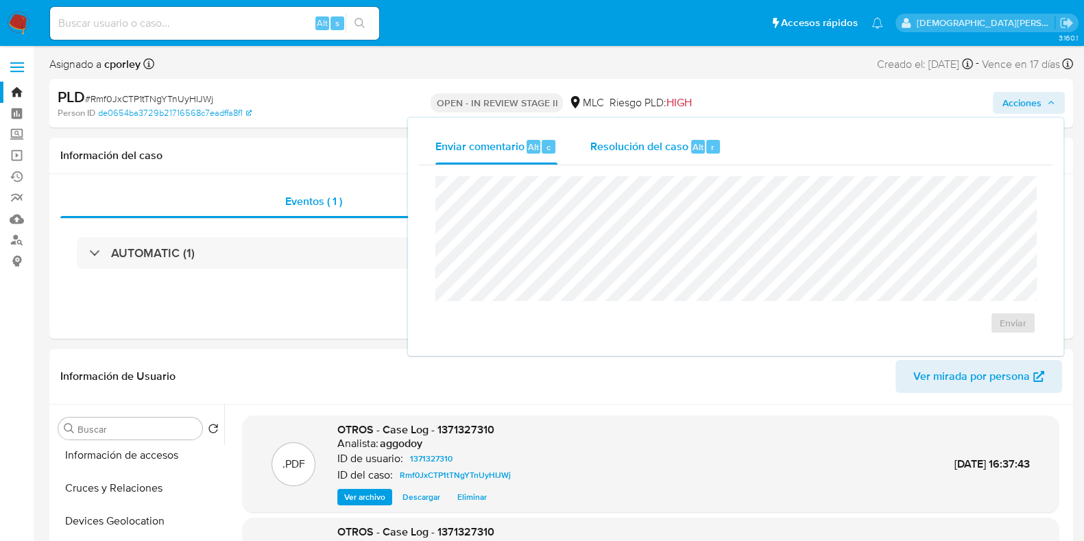
click at [657, 149] on span "Resolución del caso" at bounding box center [639, 147] width 98 height 16
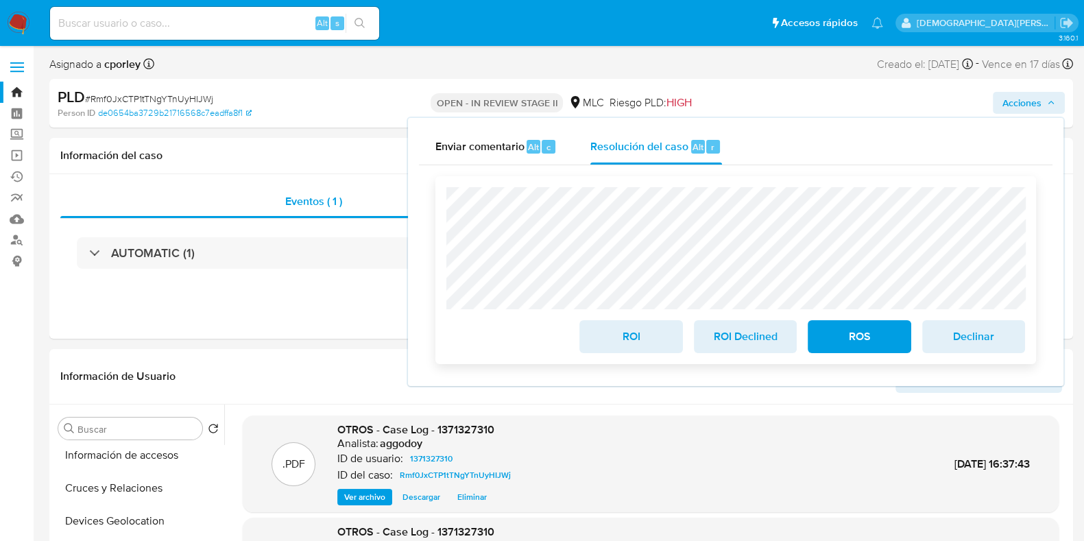
click at [873, 337] on span "ROS" at bounding box center [859, 337] width 67 height 30
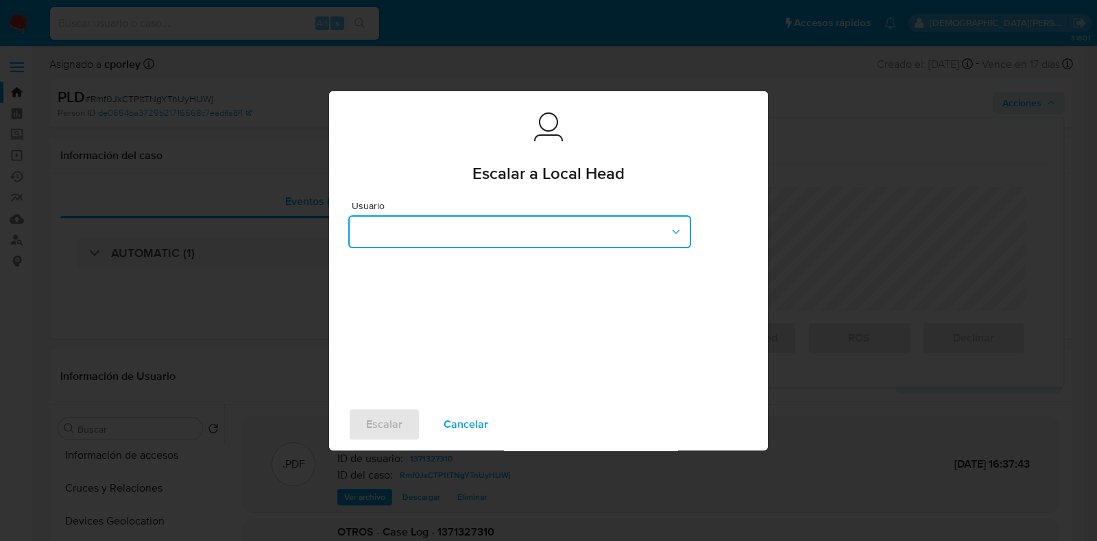
click at [590, 229] on button "button" at bounding box center [519, 231] width 343 height 33
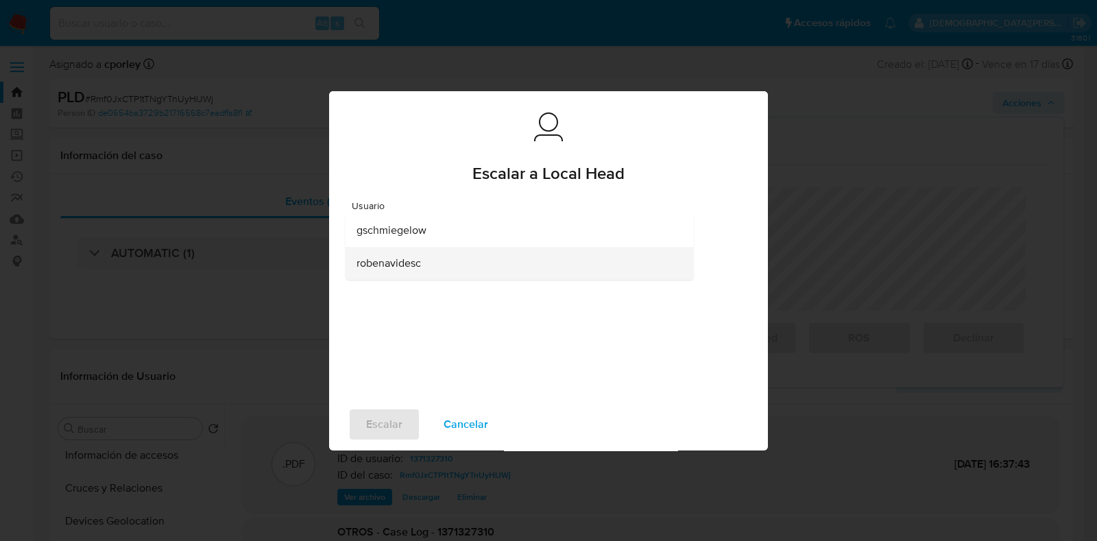
click at [466, 261] on div "robenavidesc" at bounding box center [516, 263] width 318 height 33
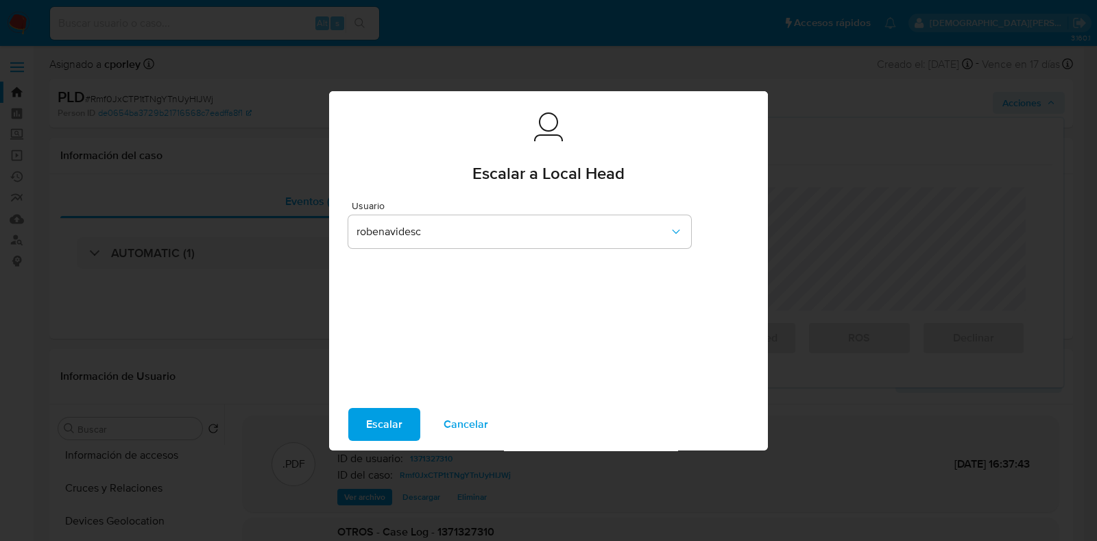
click at [392, 420] on span "Escalar" at bounding box center [384, 424] width 36 height 30
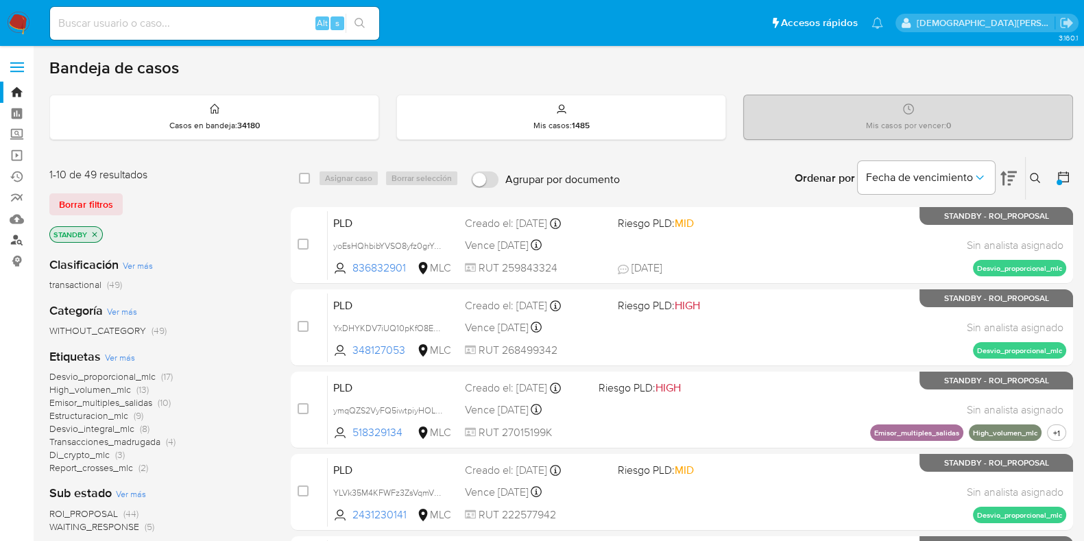
click at [10, 237] on link "Buscador de personas" at bounding box center [81, 240] width 163 height 21
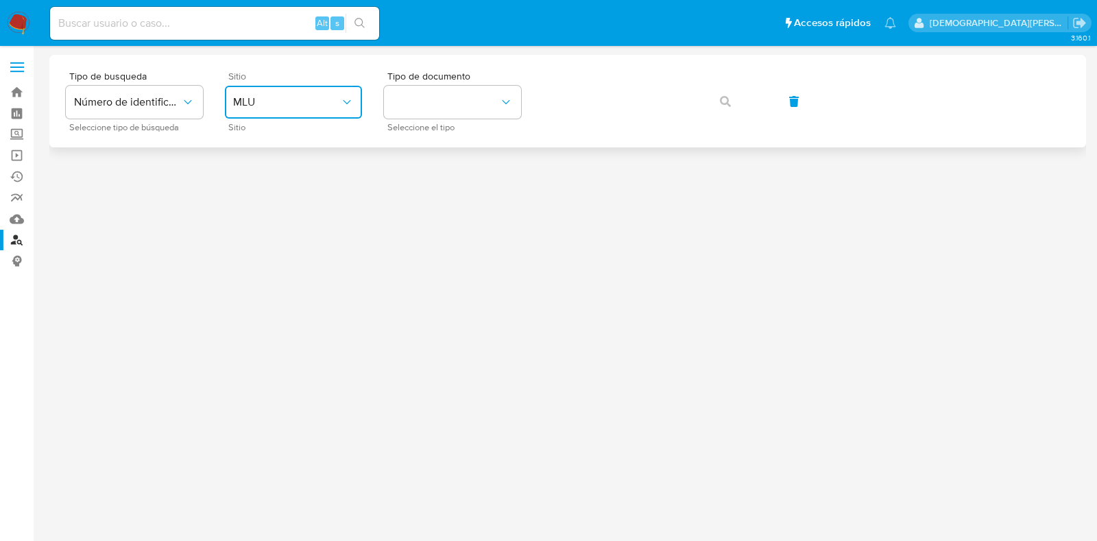
click at [290, 93] on button "MLU" at bounding box center [293, 102] width 137 height 33
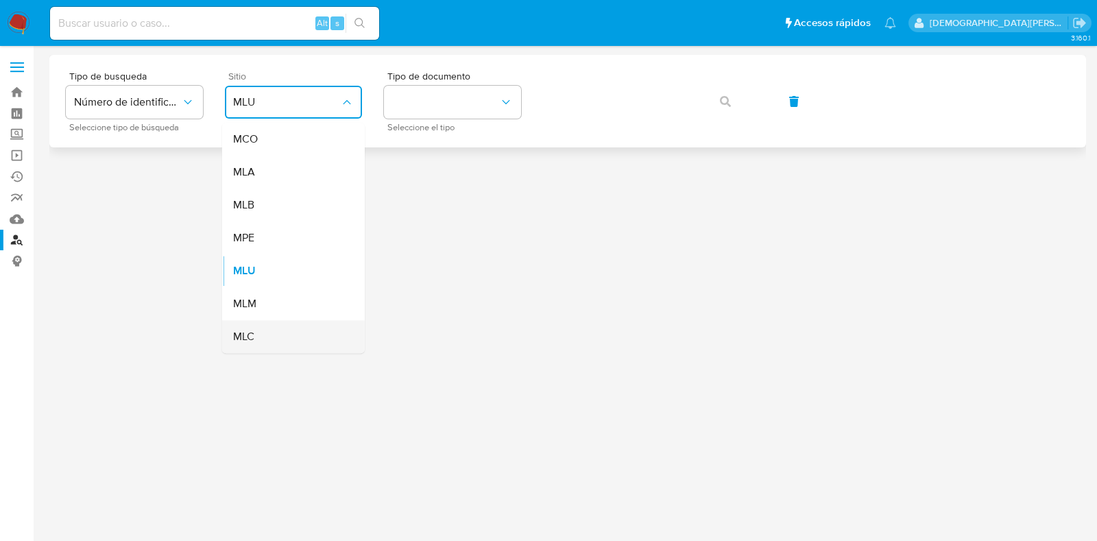
click at [293, 328] on div "MLC" at bounding box center [289, 336] width 112 height 33
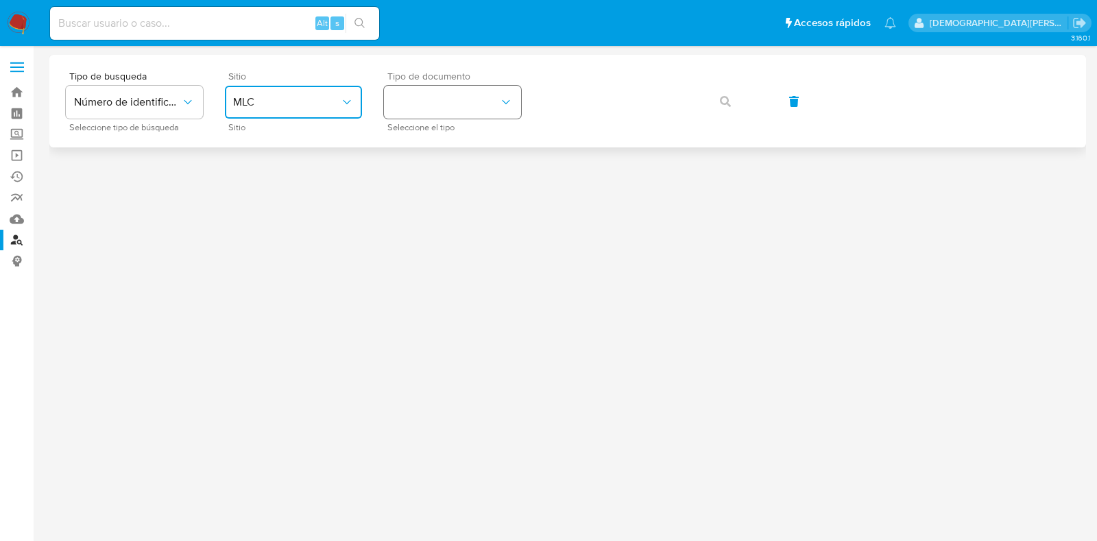
click at [459, 97] on button "identificationType" at bounding box center [452, 102] width 137 height 33
click at [435, 143] on div "RUT RUT" at bounding box center [448, 146] width 112 height 47
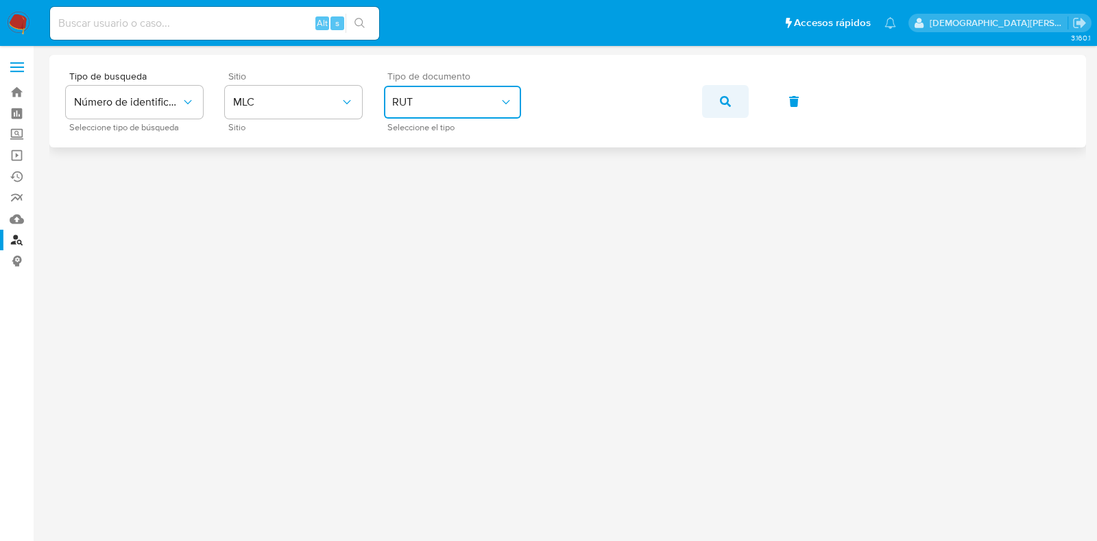
click at [721, 97] on icon "button" at bounding box center [725, 101] width 11 height 11
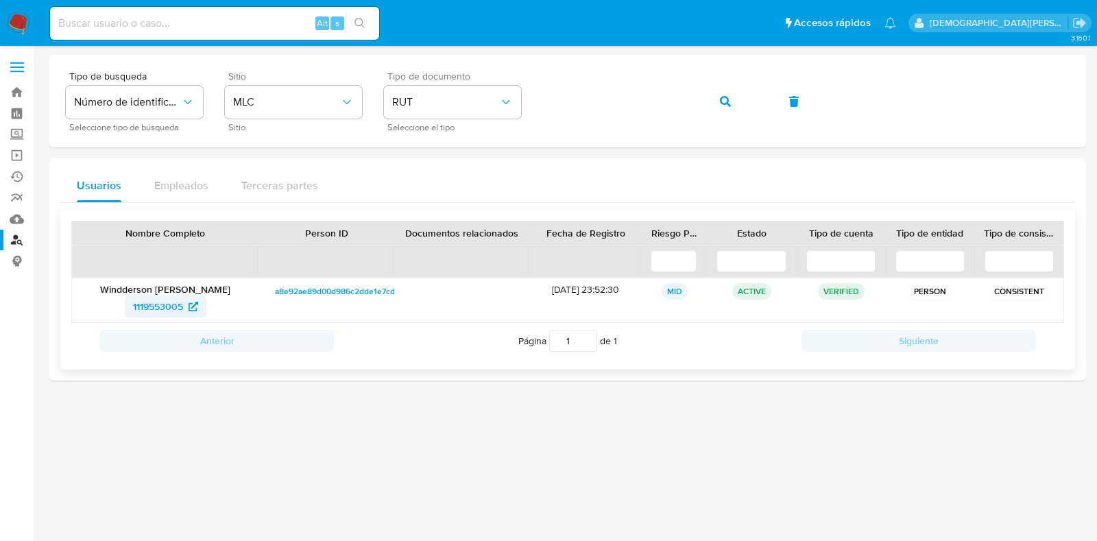
click at [149, 308] on span "1119553005" at bounding box center [158, 307] width 50 height 22
click at [13, 87] on link "Bandeja" at bounding box center [81, 92] width 163 height 21
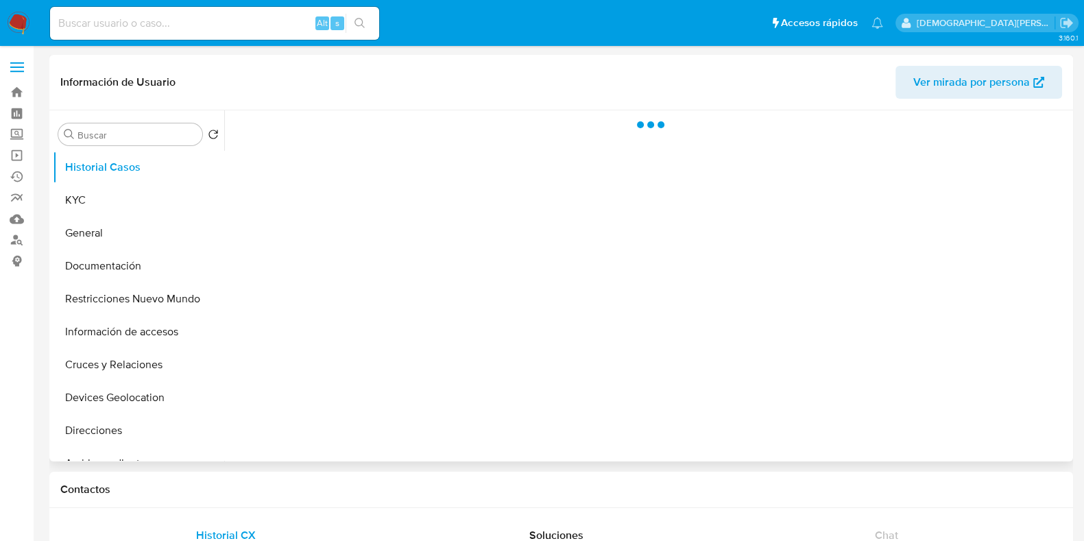
select select "10"
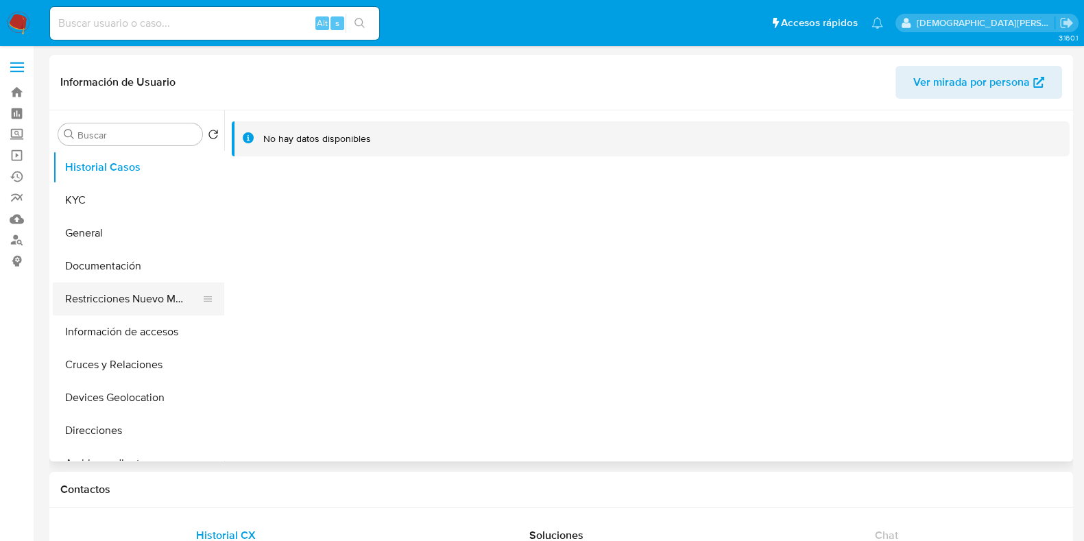
click at [110, 296] on button "Restricciones Nuevo Mundo" at bounding box center [133, 299] width 160 height 33
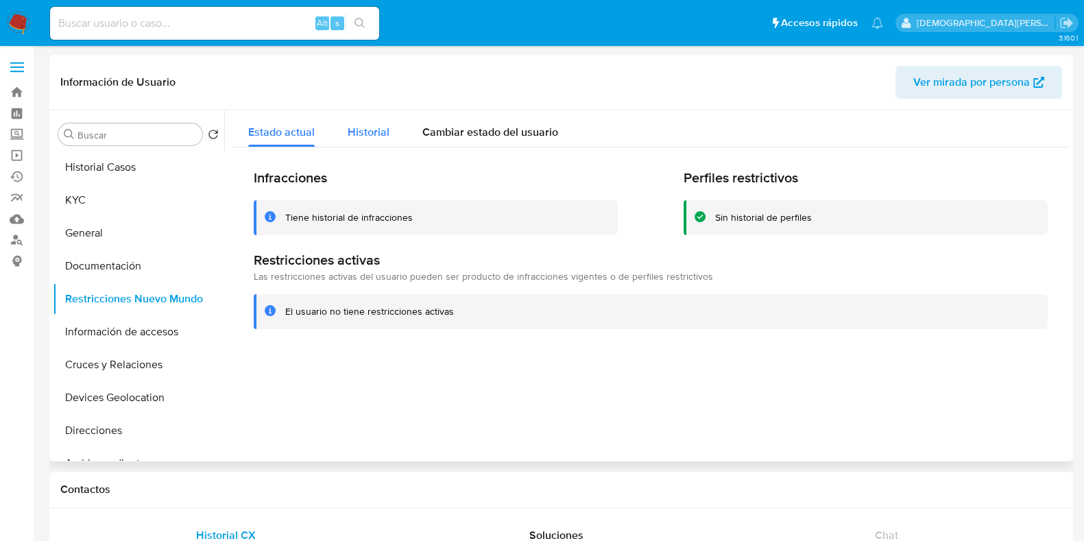
drag, startPoint x: 383, startPoint y: 128, endPoint x: 358, endPoint y: 139, distance: 27.0
click at [382, 128] on span "Historial" at bounding box center [369, 132] width 42 height 16
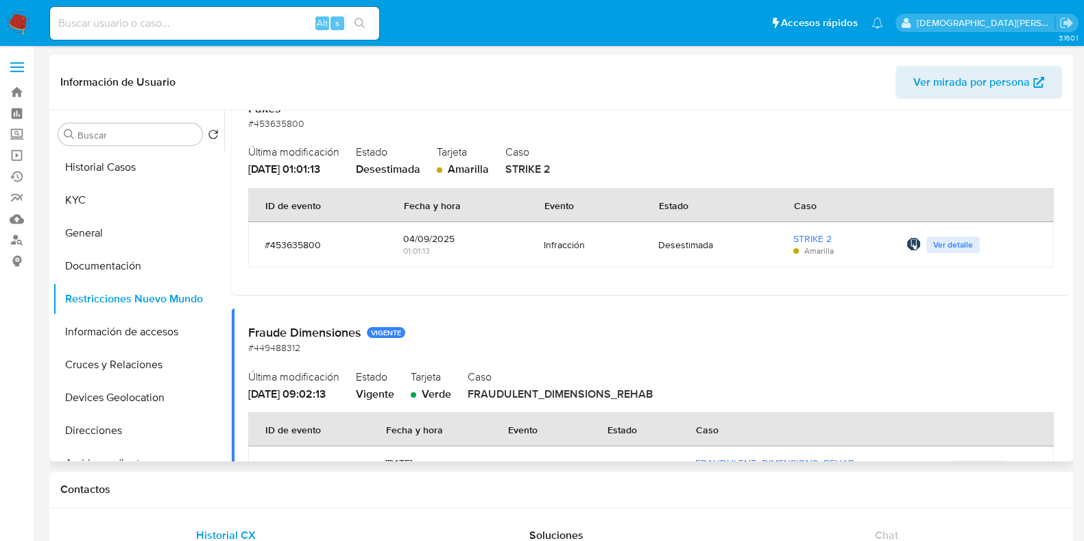
scroll to position [171, 0]
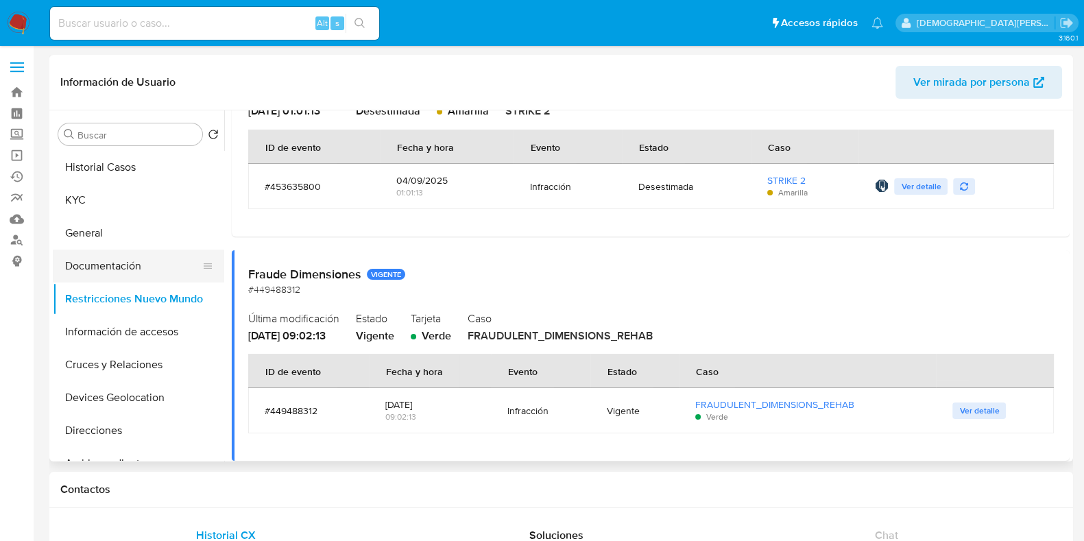
click at [88, 269] on button "Documentación" at bounding box center [133, 266] width 160 height 33
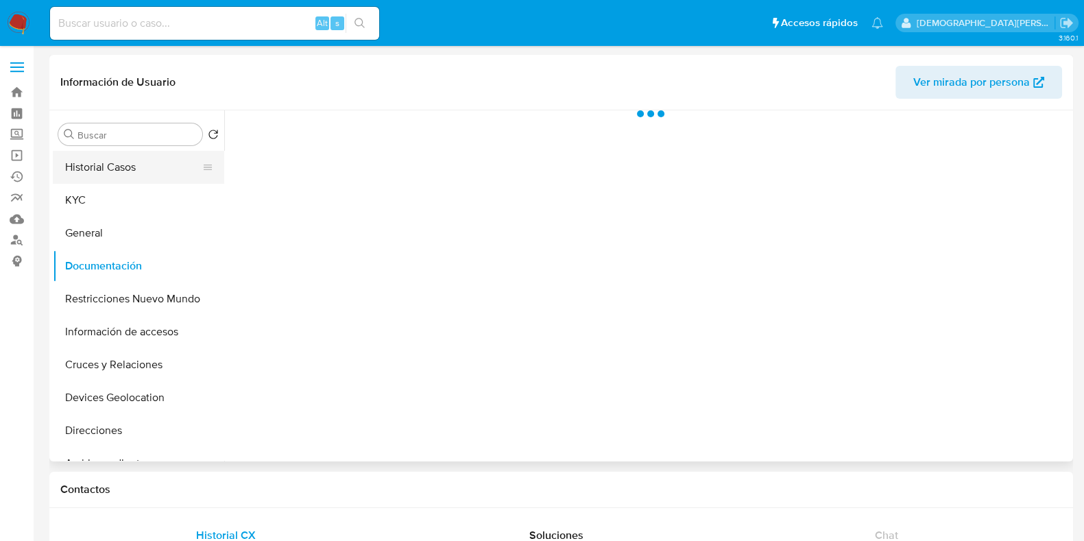
scroll to position [0, 0]
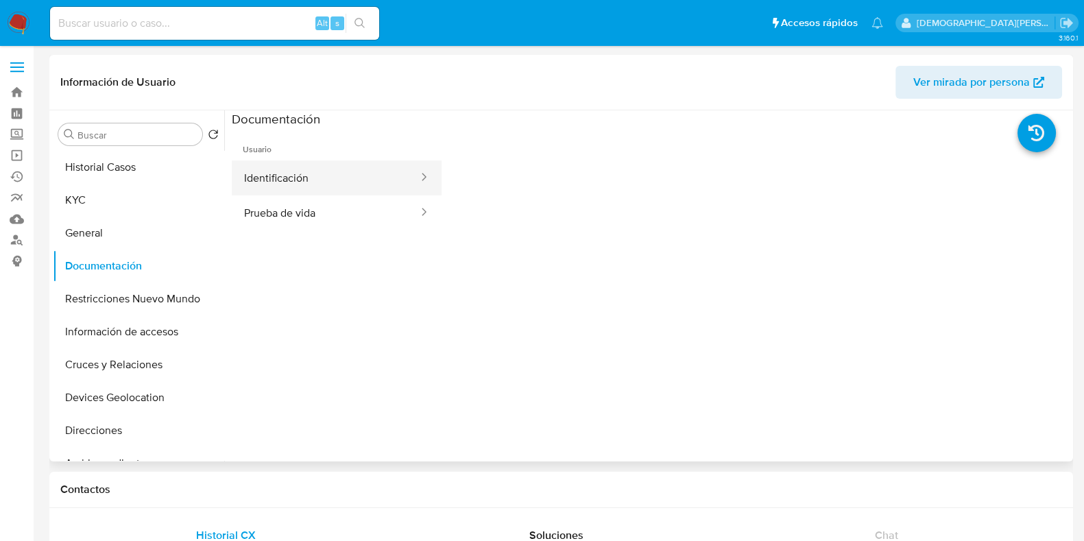
click at [319, 171] on button "Identificación" at bounding box center [326, 177] width 188 height 35
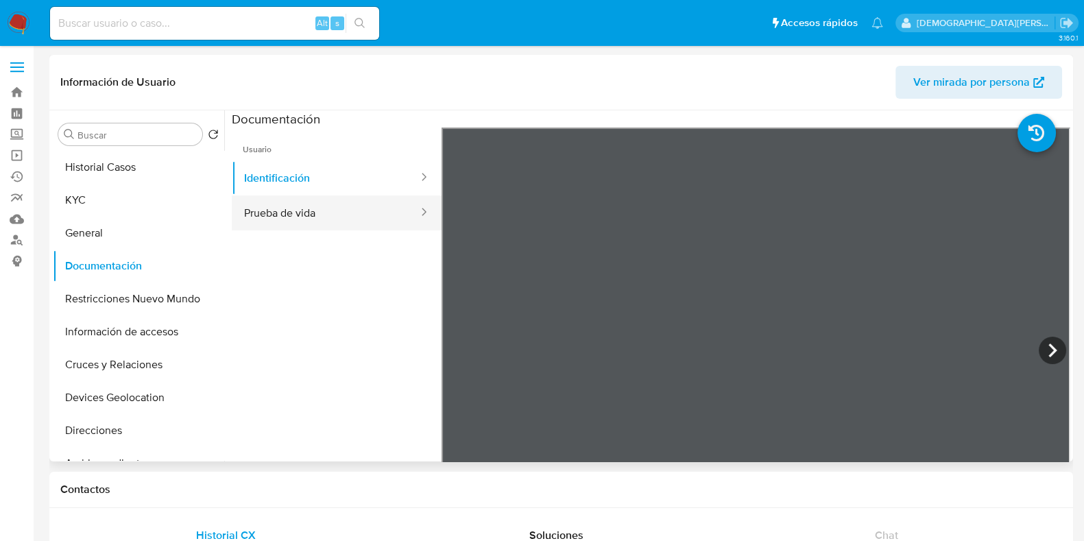
click at [273, 216] on button "Prueba de vida" at bounding box center [326, 212] width 188 height 35
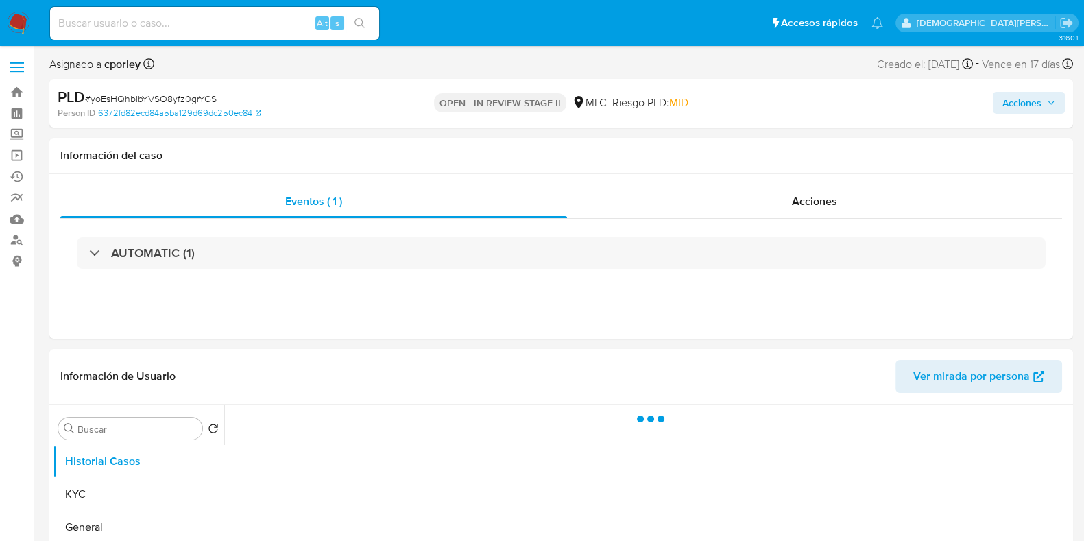
select select "10"
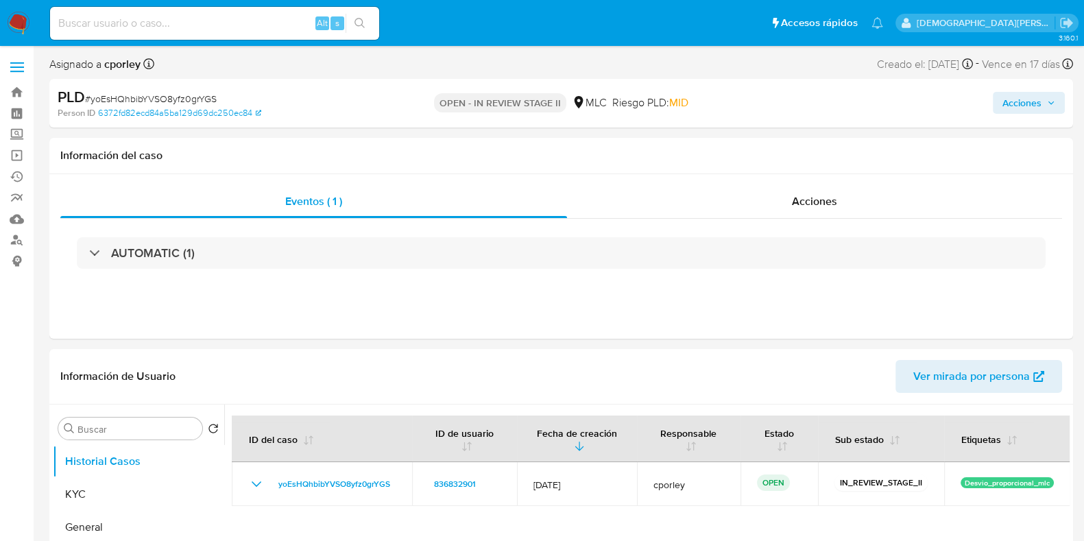
click at [1009, 106] on span "Acciones" at bounding box center [1021, 103] width 39 height 22
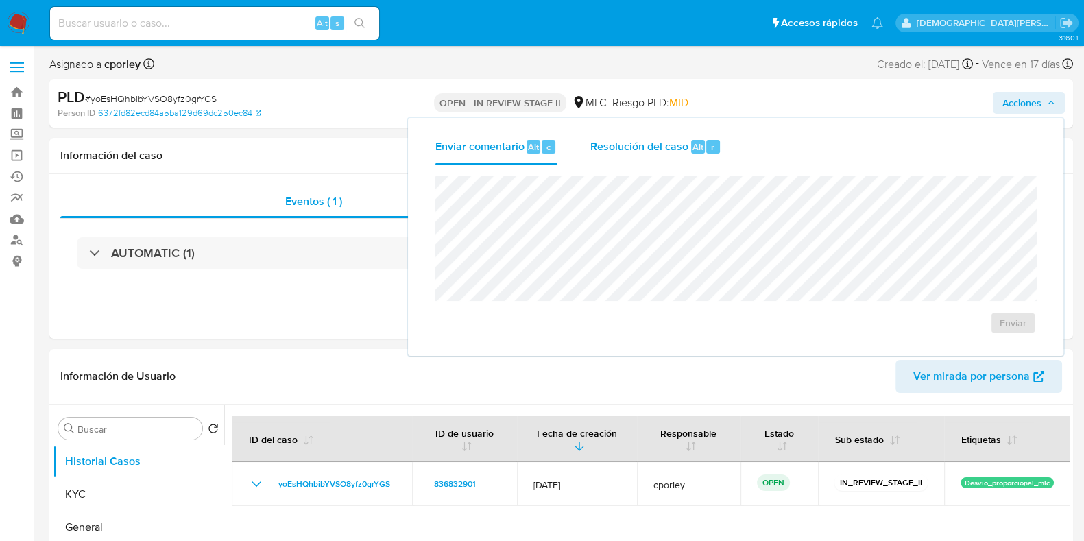
click at [651, 143] on span "Resolución del caso" at bounding box center [639, 147] width 98 height 16
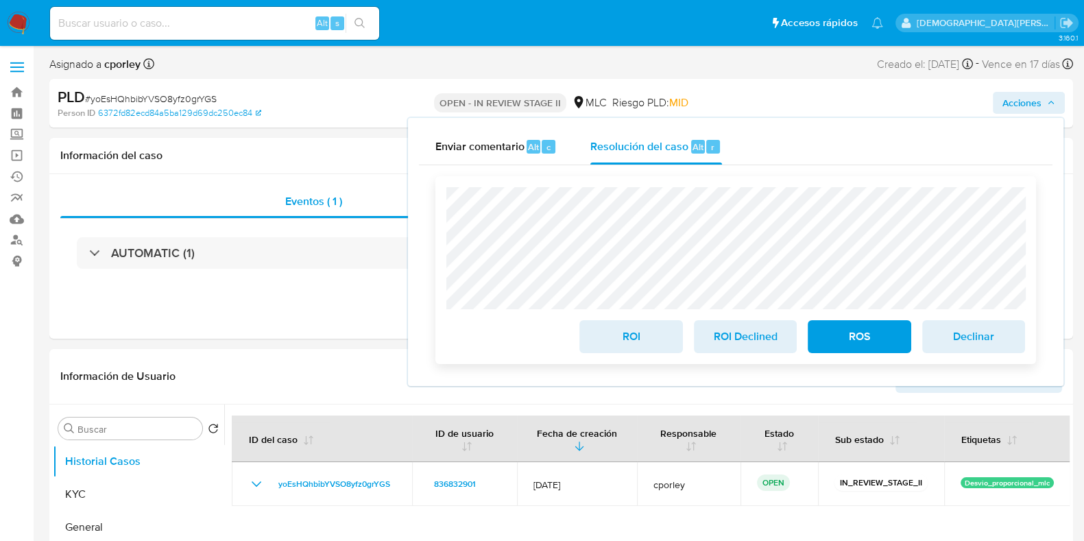
click at [864, 334] on span "ROS" at bounding box center [859, 337] width 67 height 30
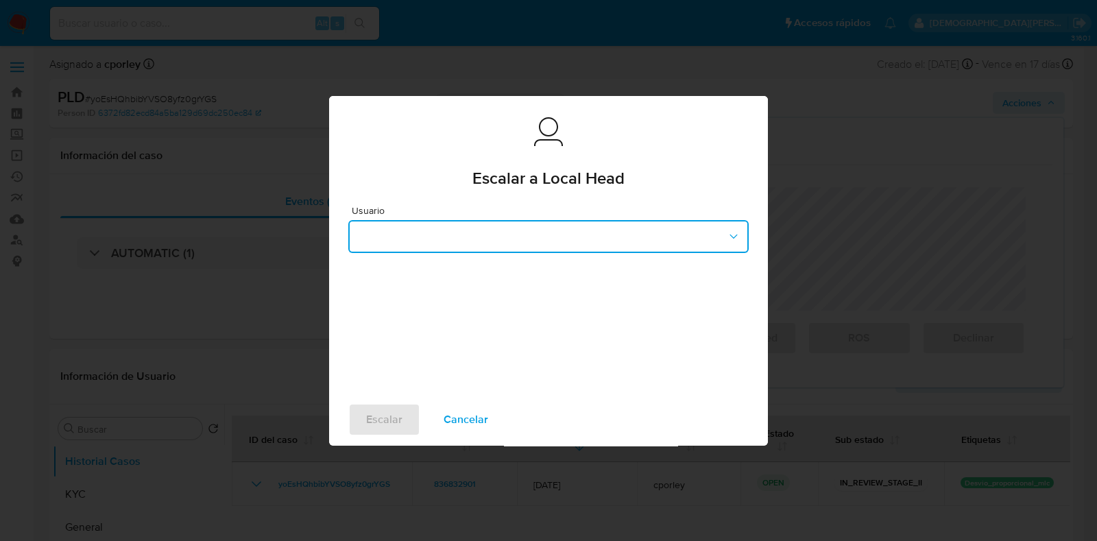
click at [533, 246] on button "button" at bounding box center [548, 236] width 400 height 33
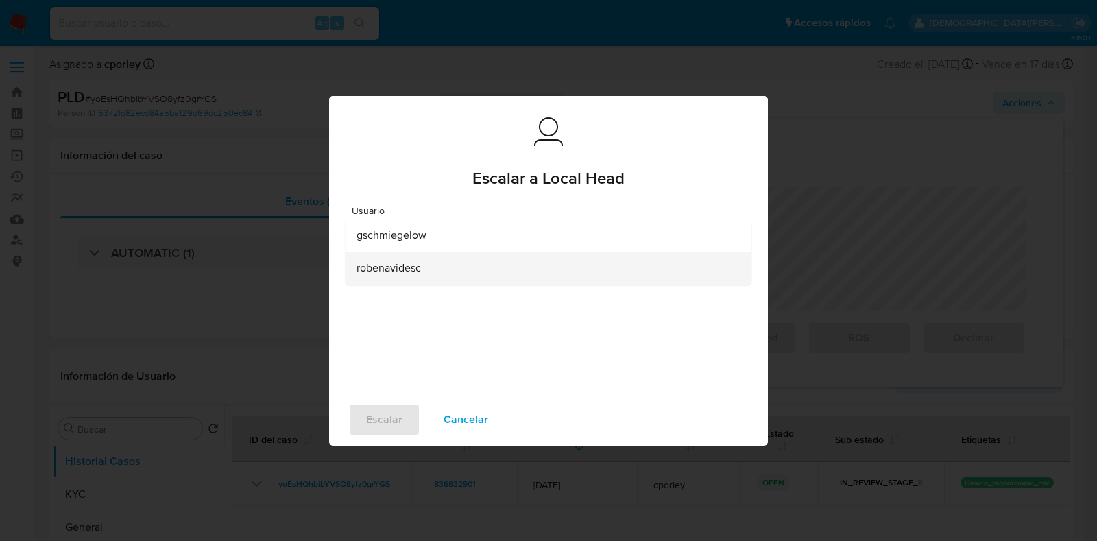
click at [409, 274] on span "robenavidesc" at bounding box center [389, 268] width 64 height 14
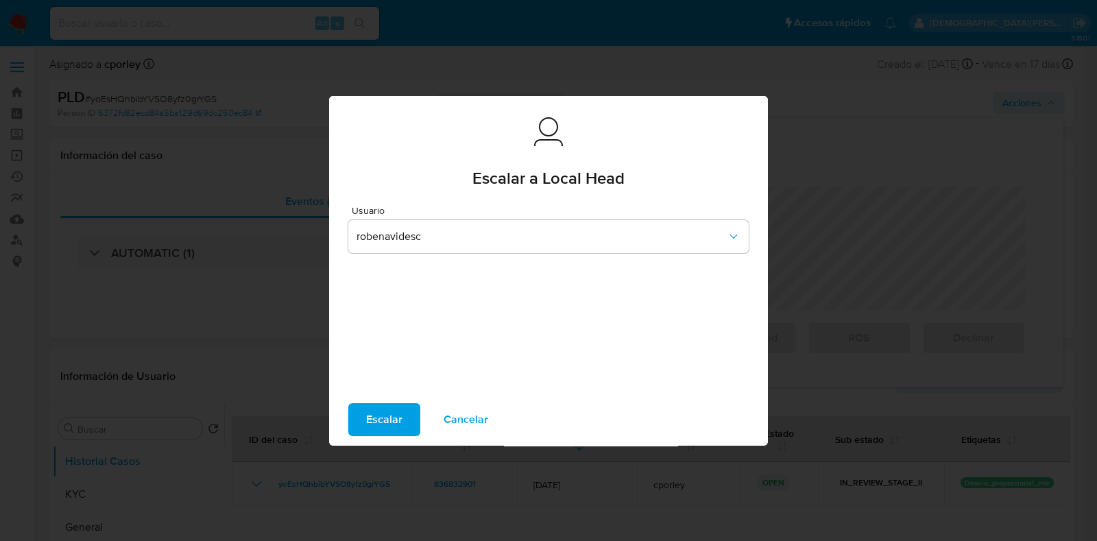
click at [366, 420] on span "Escalar" at bounding box center [384, 420] width 36 height 30
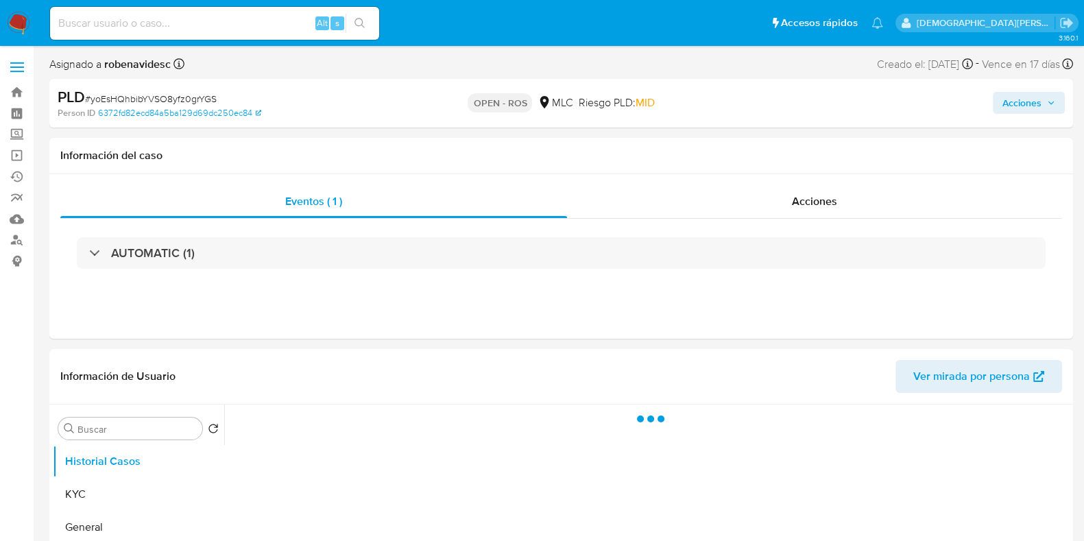
select select "10"
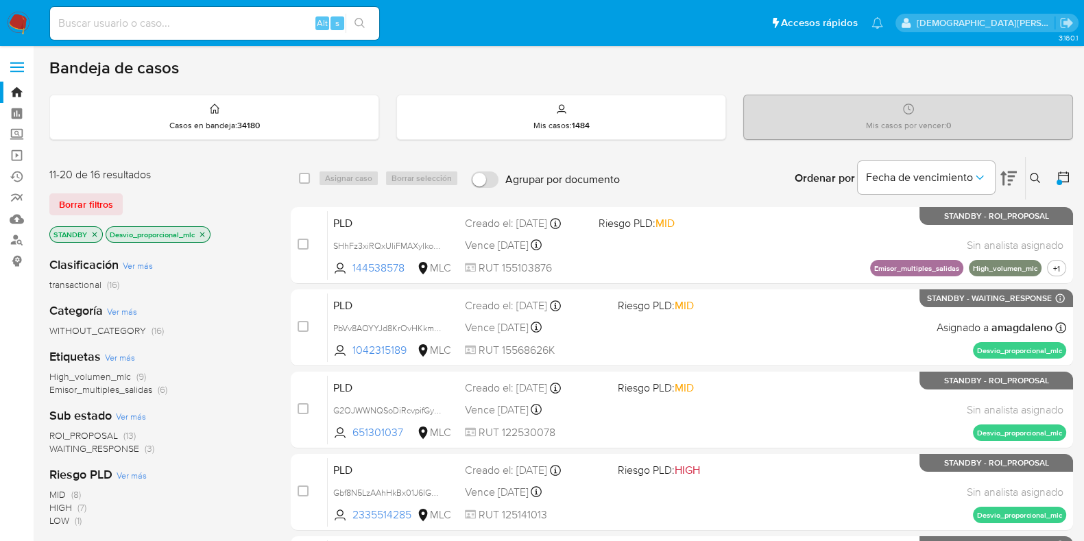
drag, startPoint x: 201, startPoint y: 233, endPoint x: 206, endPoint y: 226, distance: 8.9
click at [204, 228] on p "Desvio_proporcional_mlc" at bounding box center [158, 234] width 104 height 15
click at [204, 230] on icon "close-filter" at bounding box center [202, 234] width 8 height 8
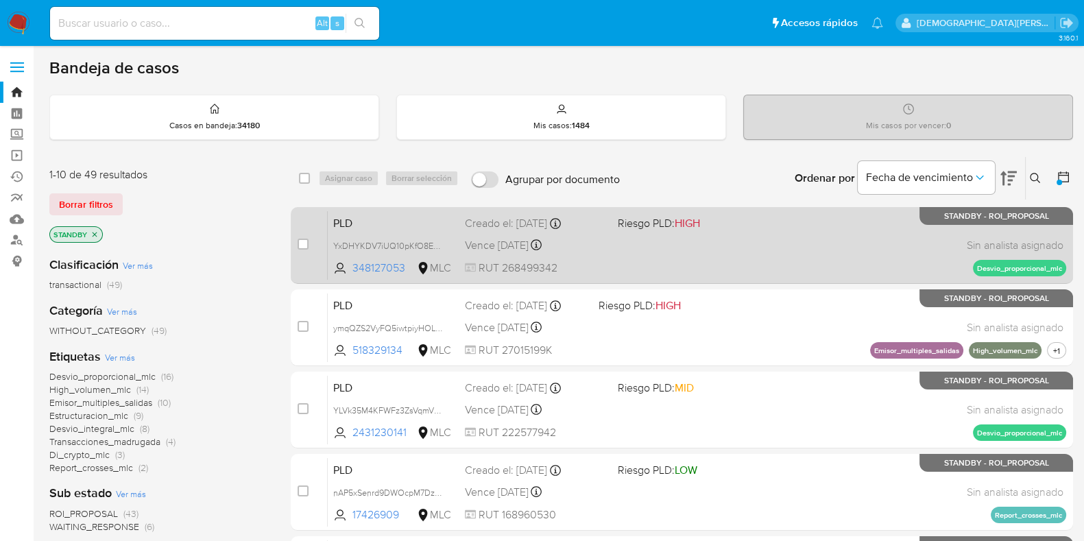
click at [717, 253] on div "PLD YxDHYKDV7iUQ10pKfO8EWdoL 348127053 MLC Riesgo PLD: HIGH Creado el: 12/07/20…" at bounding box center [697, 245] width 738 height 69
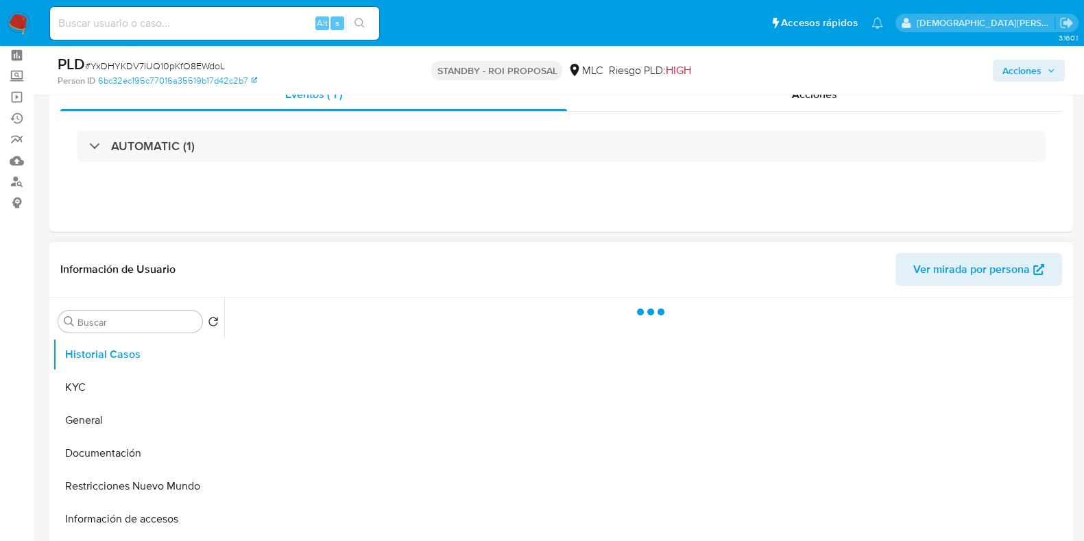
scroll to position [85, 0]
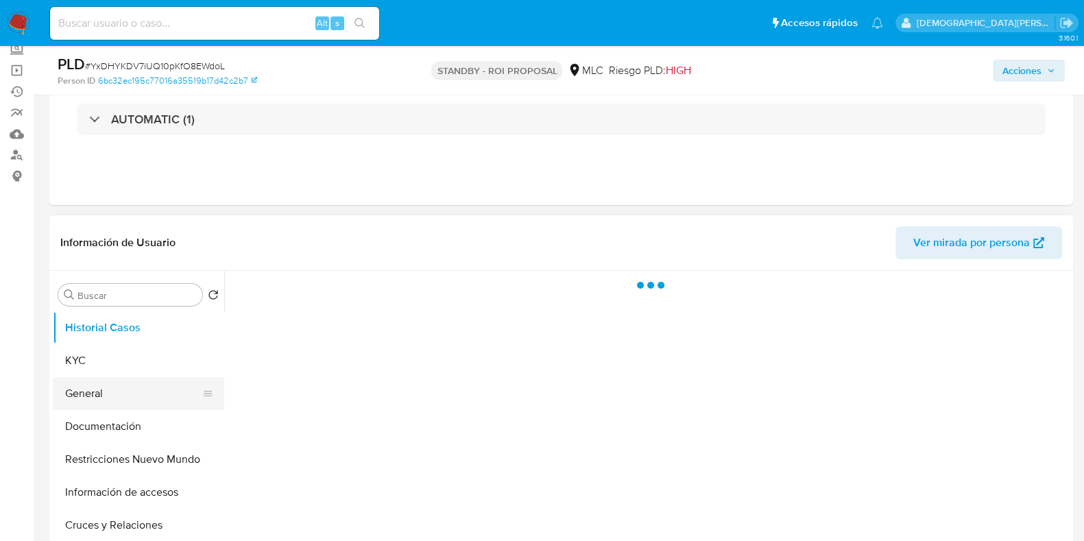
select select "10"
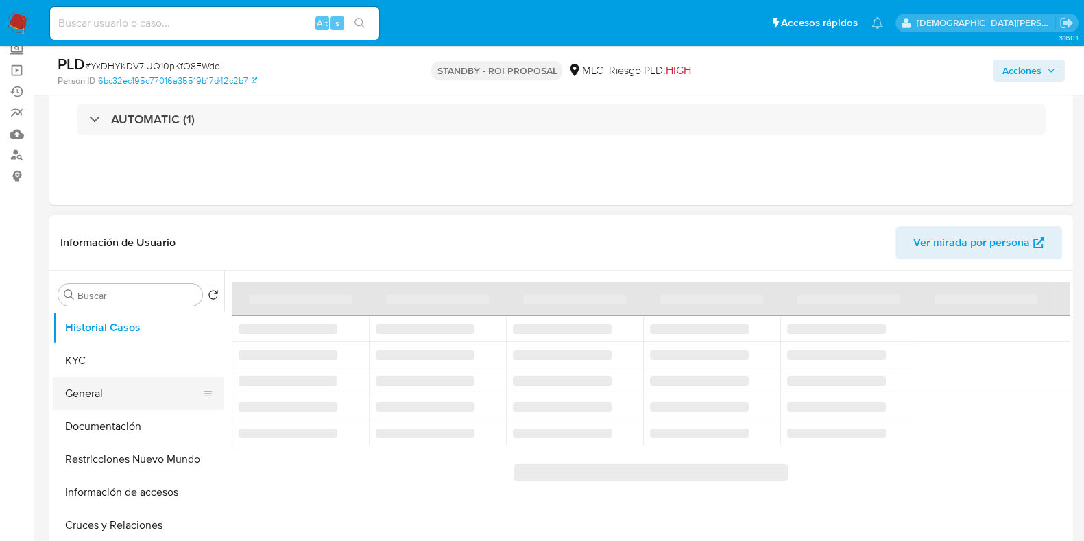
click at [86, 396] on button "General" at bounding box center [133, 393] width 160 height 33
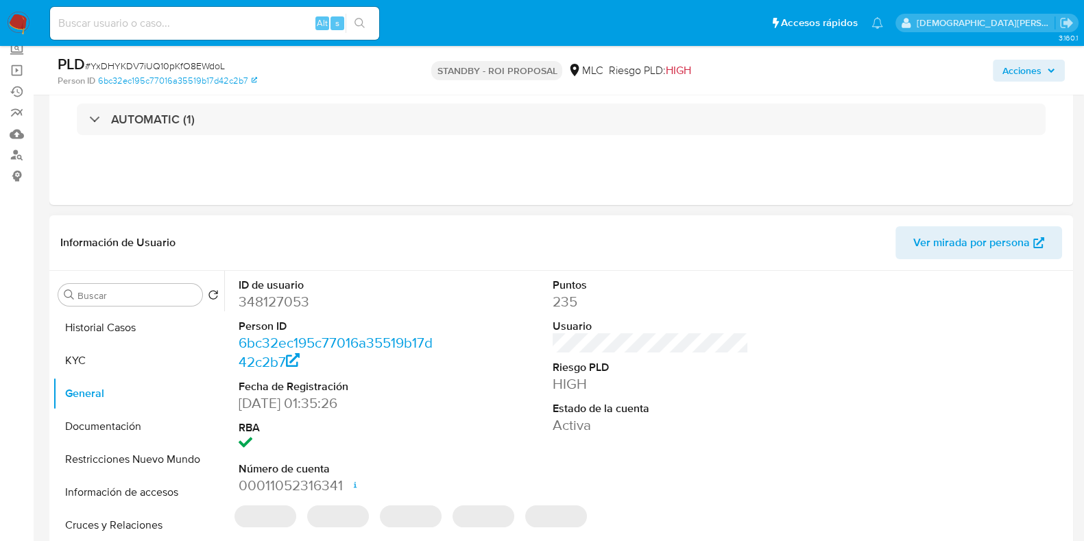
click at [292, 298] on dd "348127053" at bounding box center [337, 301] width 196 height 19
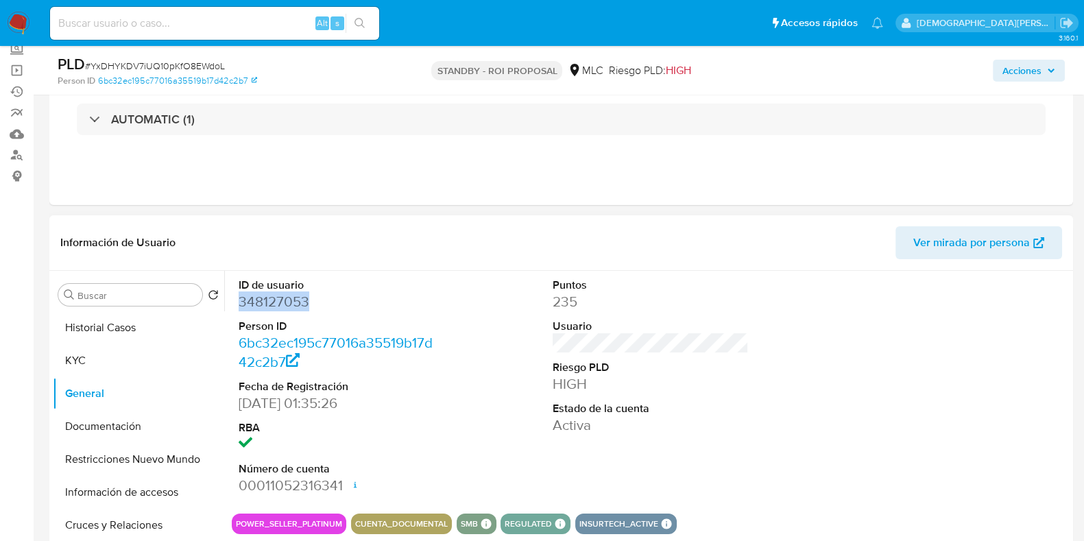
copy dd "348127053"
click at [147, 420] on button "Documentación" at bounding box center [133, 426] width 160 height 33
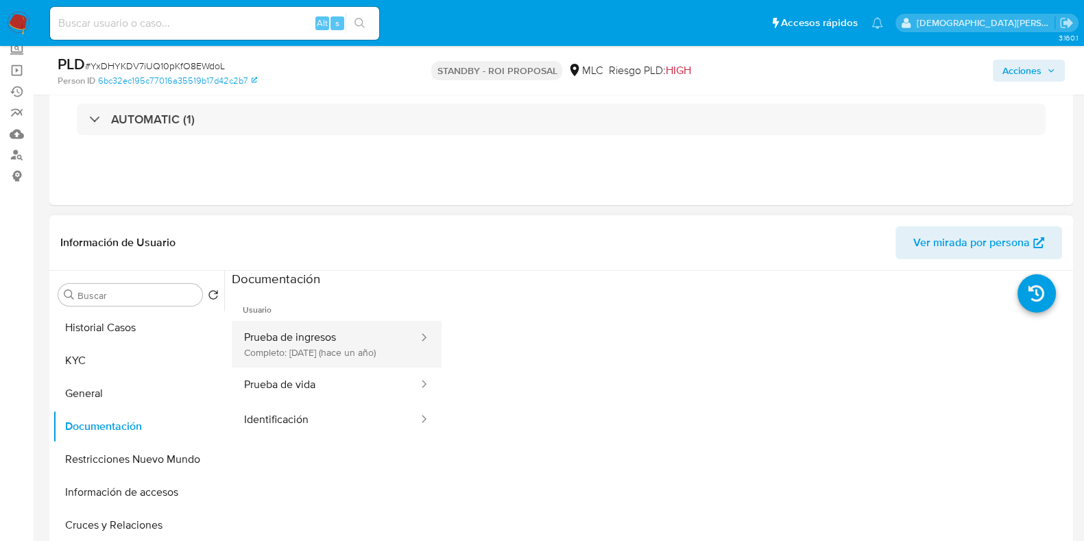
click at [295, 324] on button "Prueba de ingresos Completo: [DATE] (hace un año)" at bounding box center [326, 344] width 188 height 47
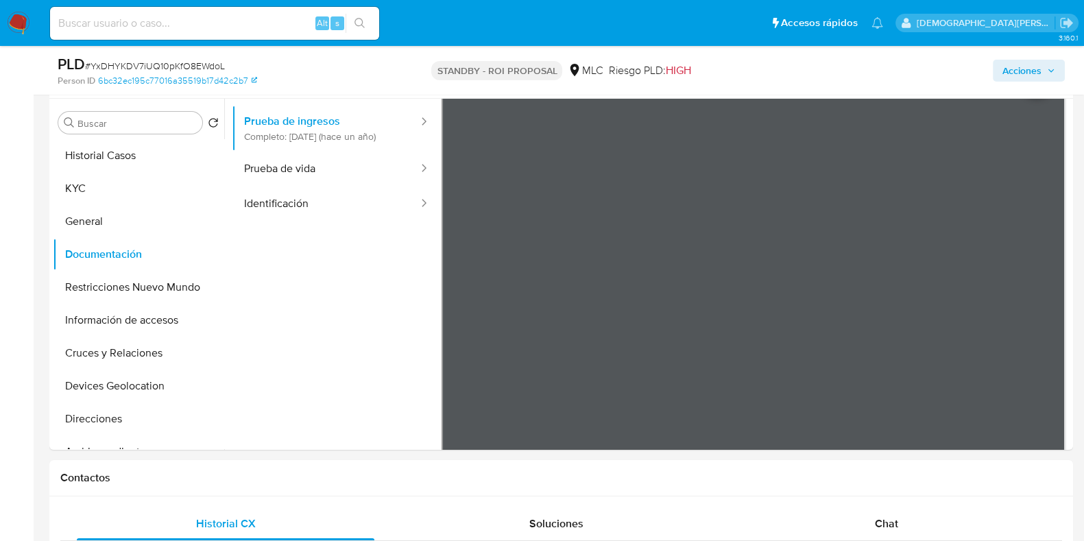
scroll to position [0, 0]
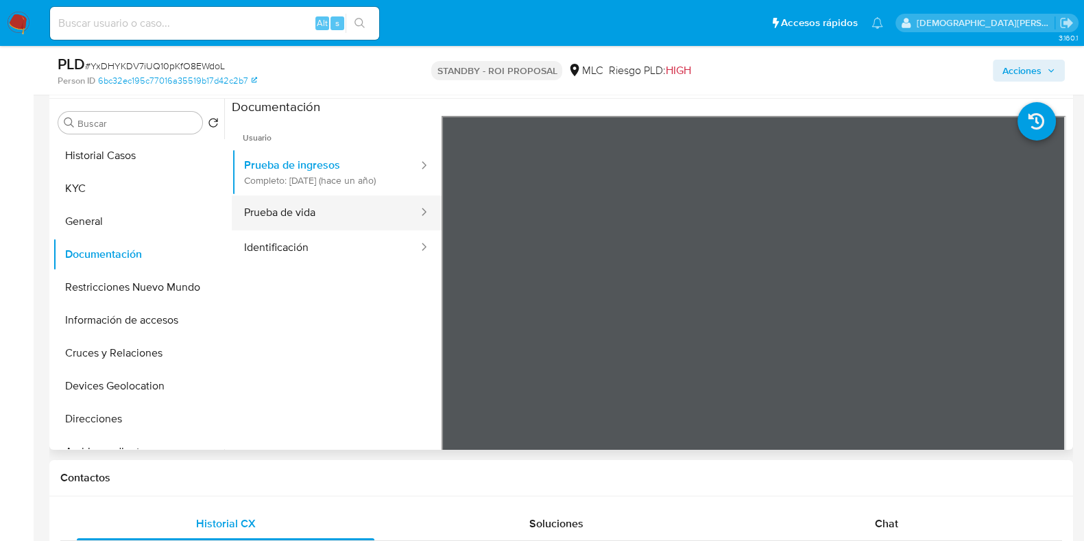
click at [314, 228] on button "Prueba de vida" at bounding box center [326, 212] width 188 height 35
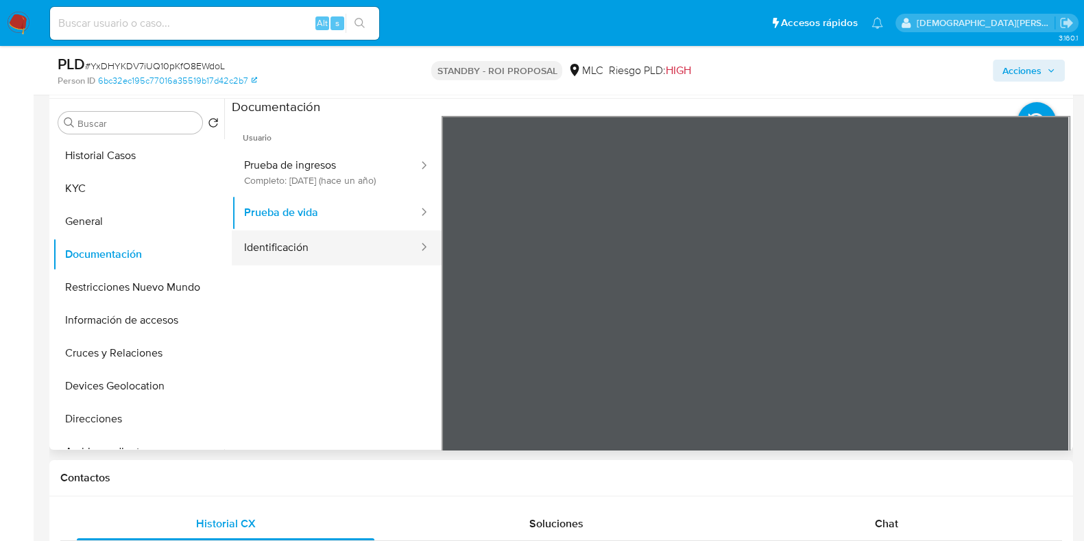
click at [362, 243] on button "Identificación" at bounding box center [326, 247] width 188 height 35
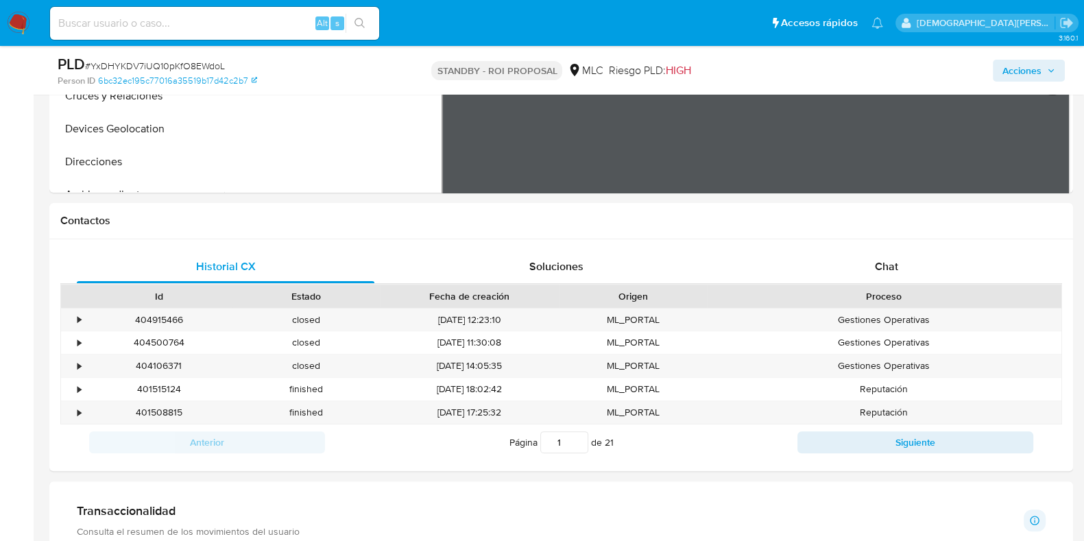
scroll to position [171, 0]
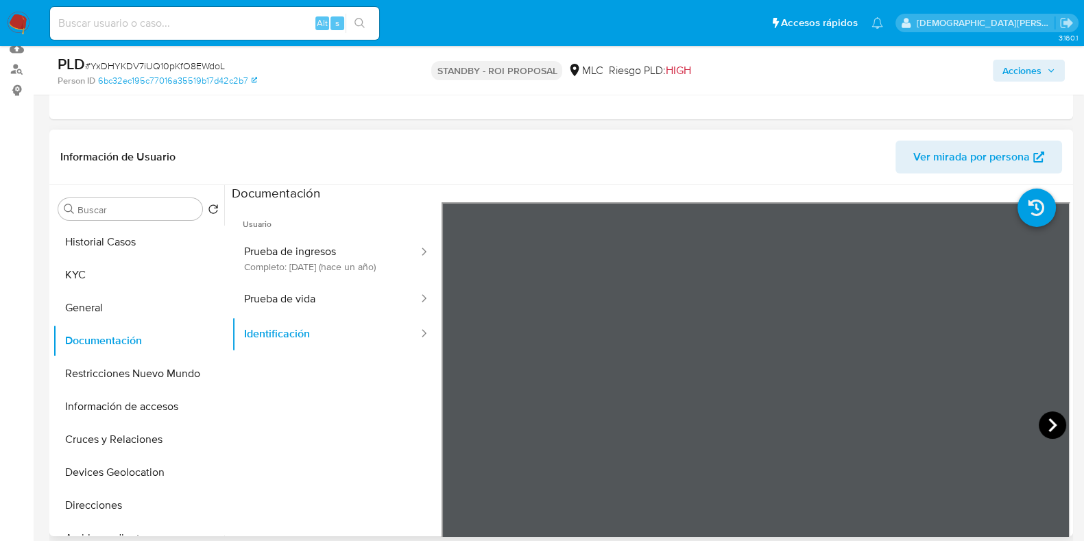
click at [877, 429] on icon at bounding box center [1052, 424] width 27 height 27
click at [112, 369] on button "Restricciones Nuevo Mundo" at bounding box center [133, 373] width 160 height 33
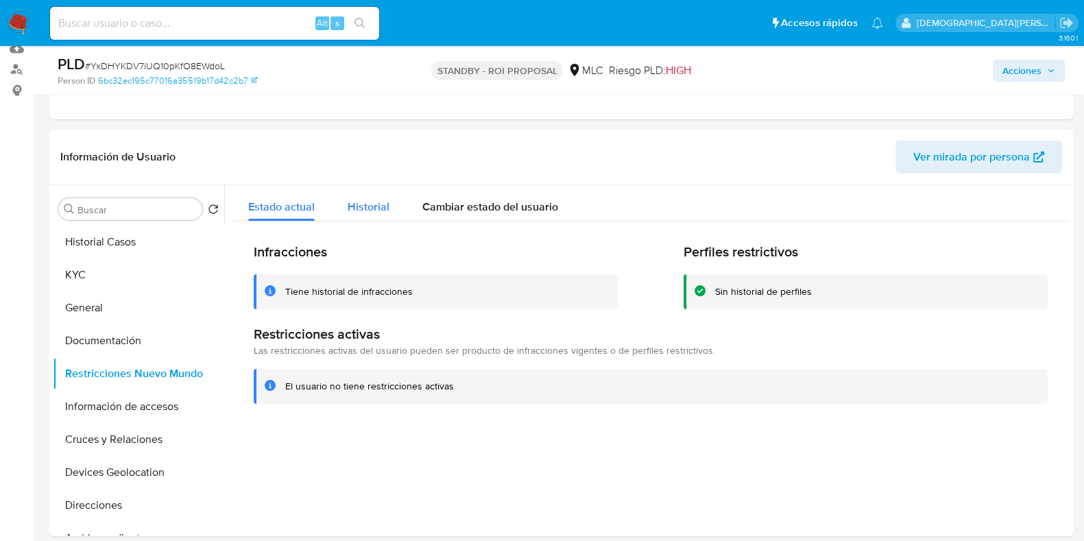
click at [375, 207] on span "Historial" at bounding box center [369, 207] width 42 height 16
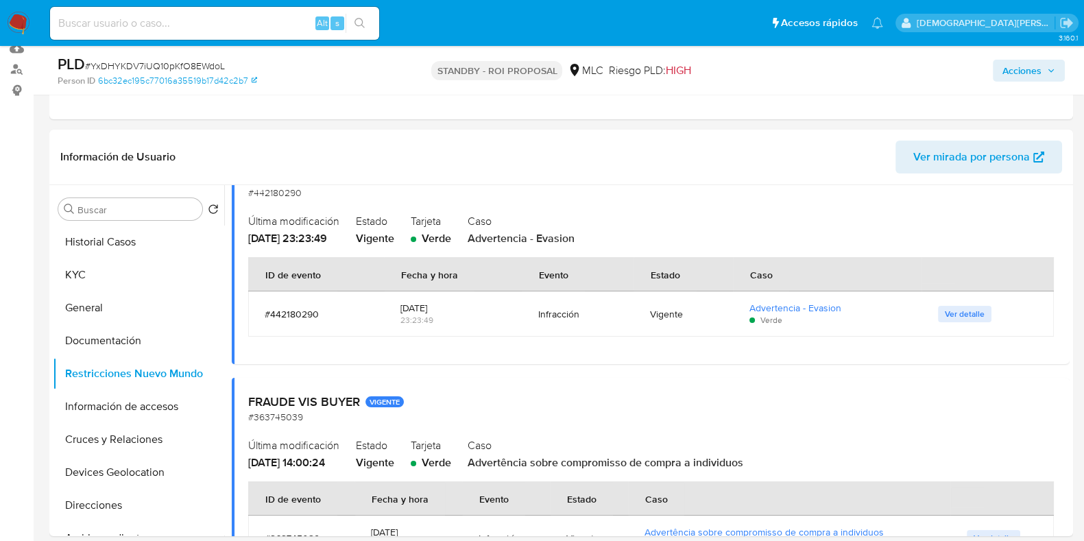
scroll to position [0, 0]
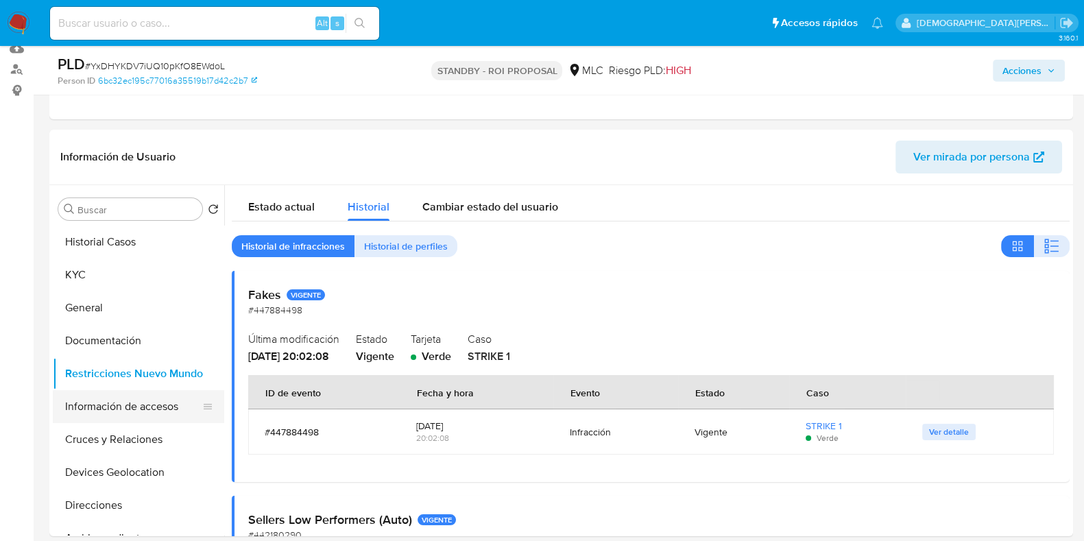
click at [86, 402] on button "Información de accesos" at bounding box center [133, 406] width 160 height 33
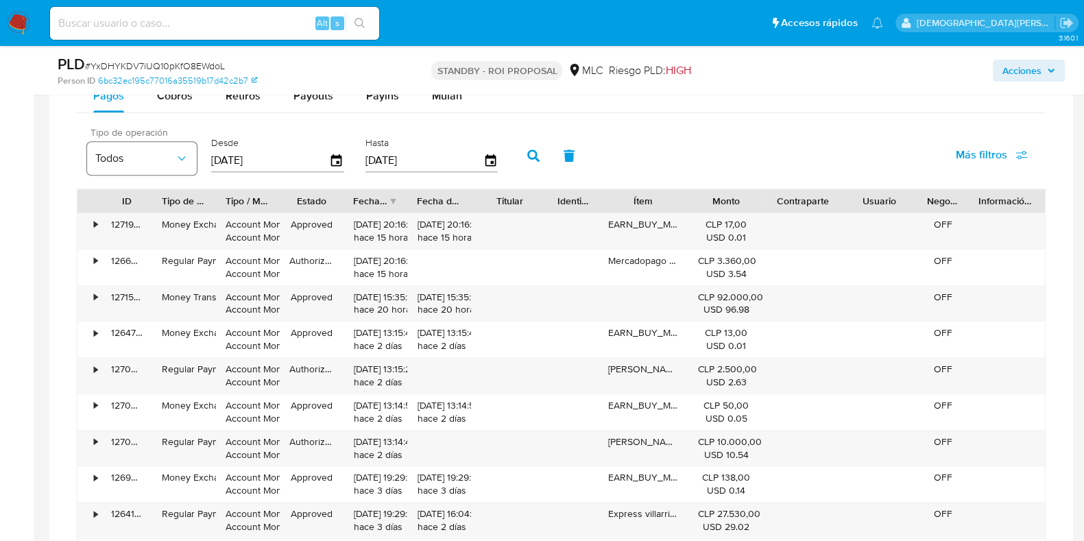
scroll to position [1114, 0]
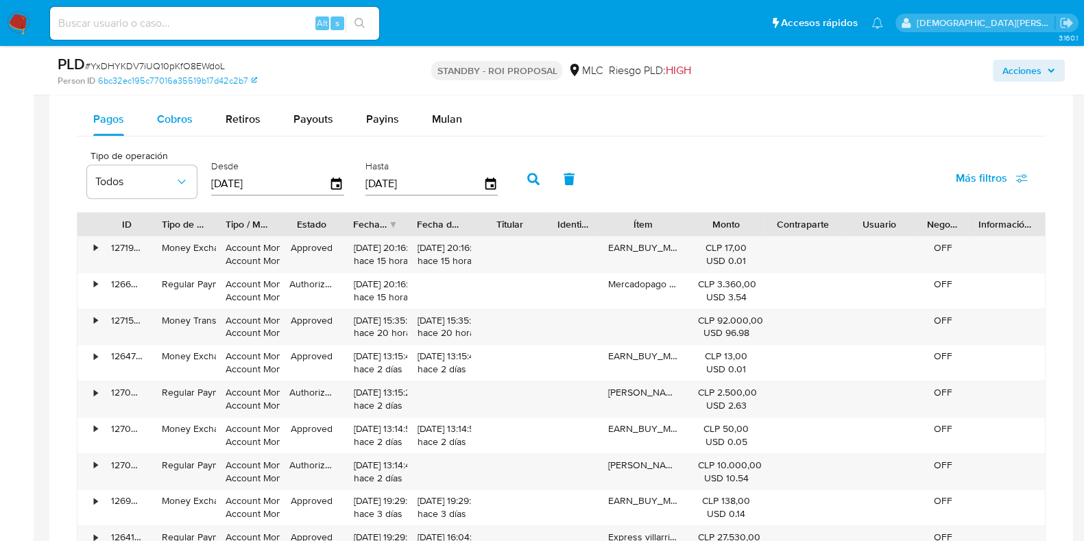
click at [168, 106] on div "Cobros" at bounding box center [175, 119] width 36 height 33
select select "10"
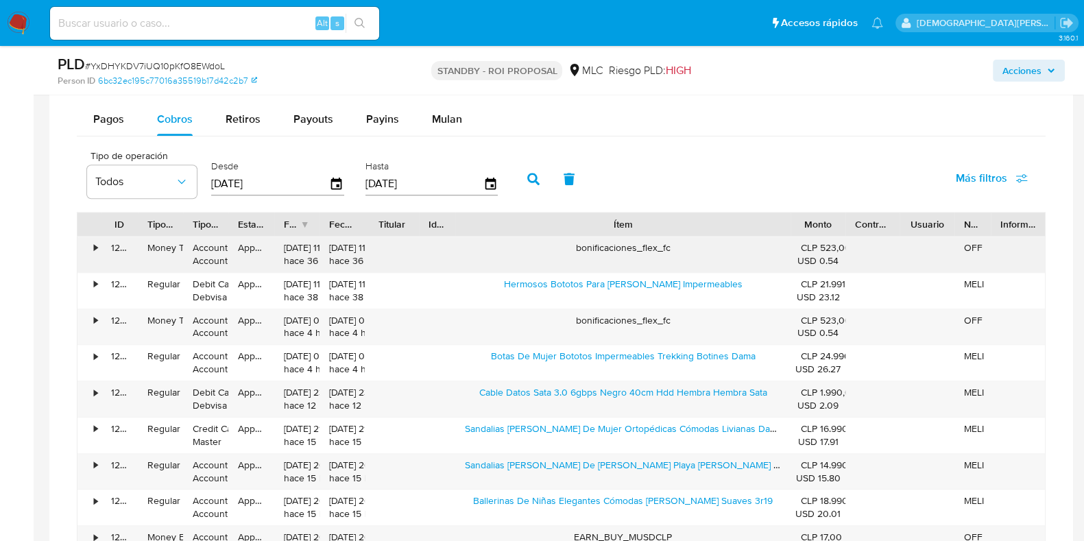
click at [877, 254] on div "ID Tipo de operación Tipo / Método Estado Fecha de creación Fecha de aprobación…" at bounding box center [561, 405] width 969 height 387
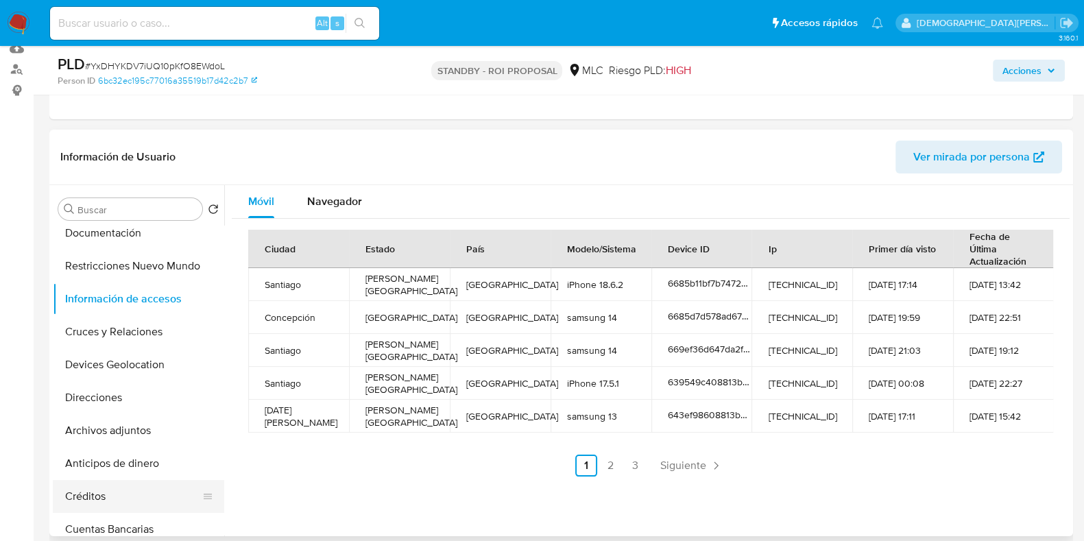
scroll to position [45, 0]
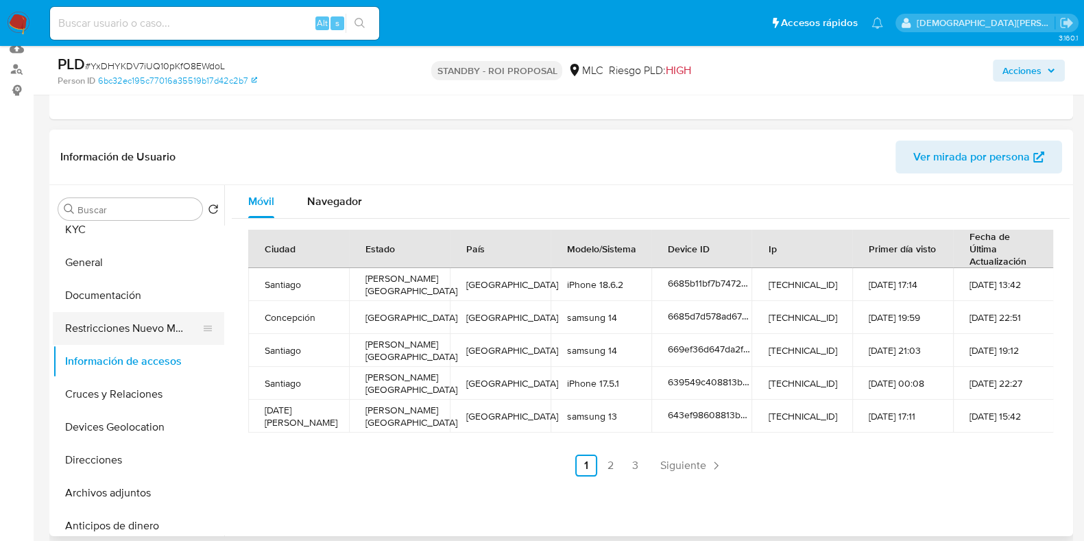
click at [127, 320] on button "Restricciones Nuevo Mundo" at bounding box center [133, 328] width 160 height 33
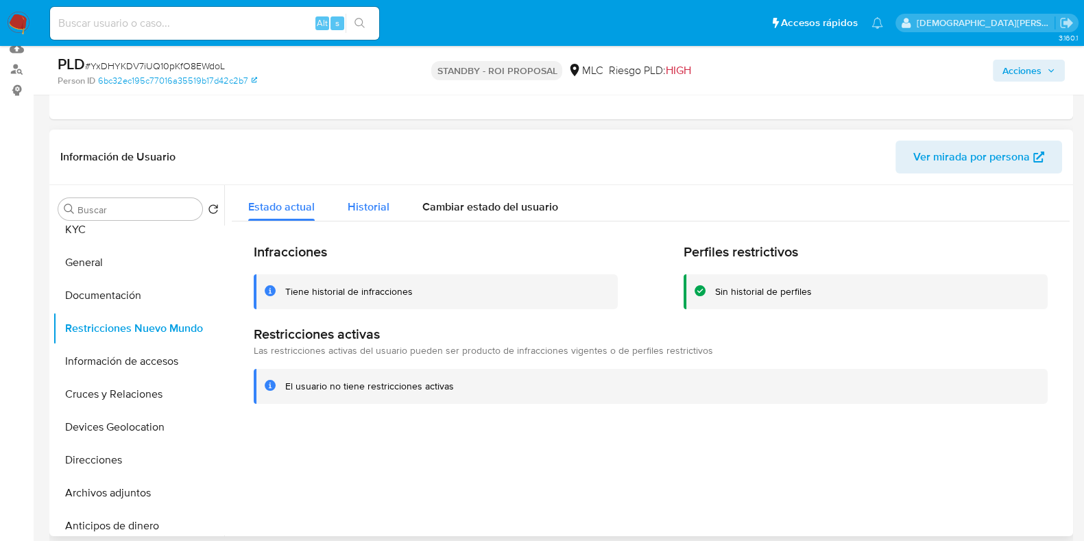
click at [348, 199] on span "Historial" at bounding box center [369, 207] width 42 height 16
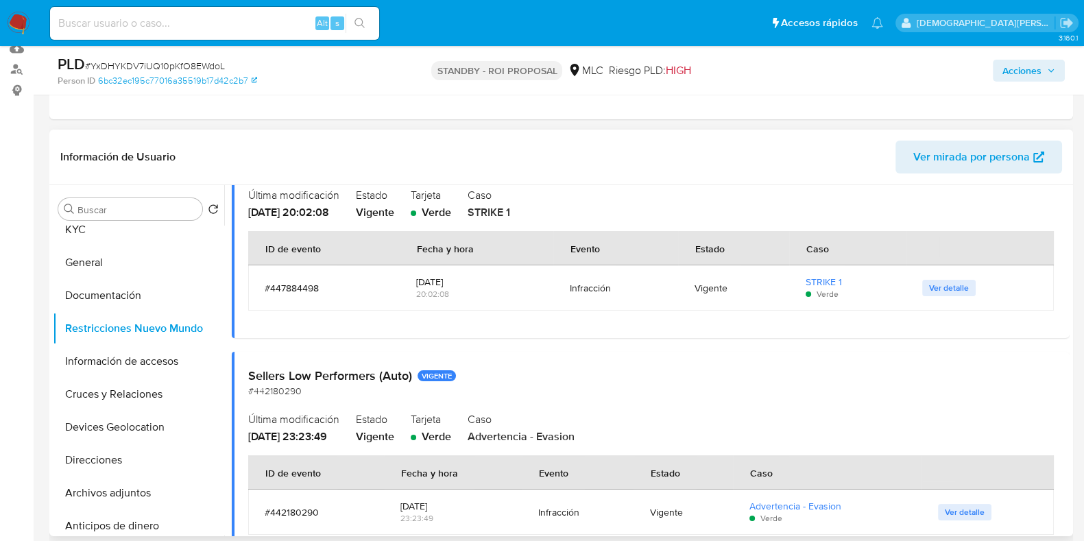
scroll to position [171, 0]
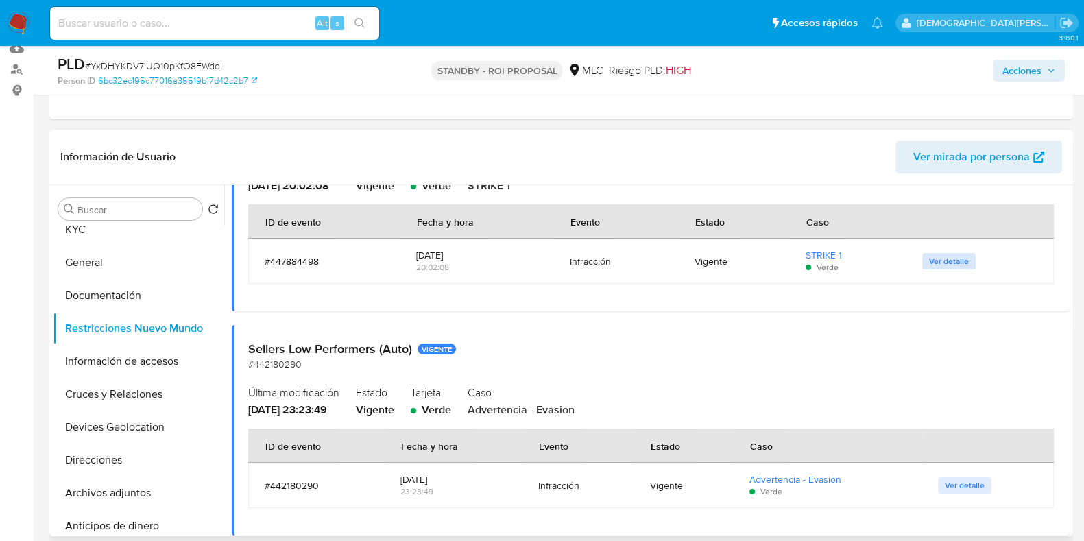
click at [877, 265] on span "Ver detalle" at bounding box center [949, 261] width 40 height 14
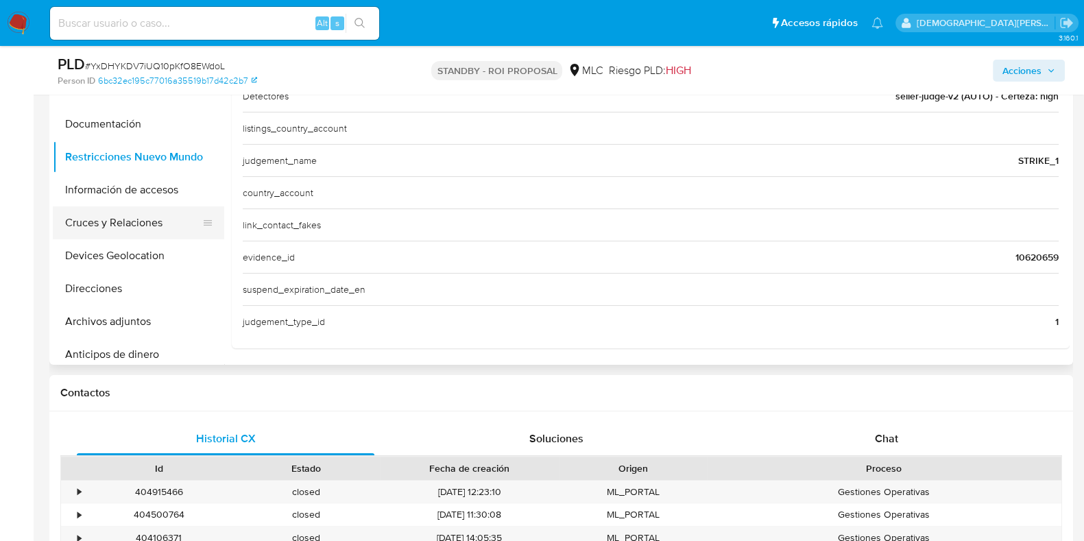
scroll to position [0, 0]
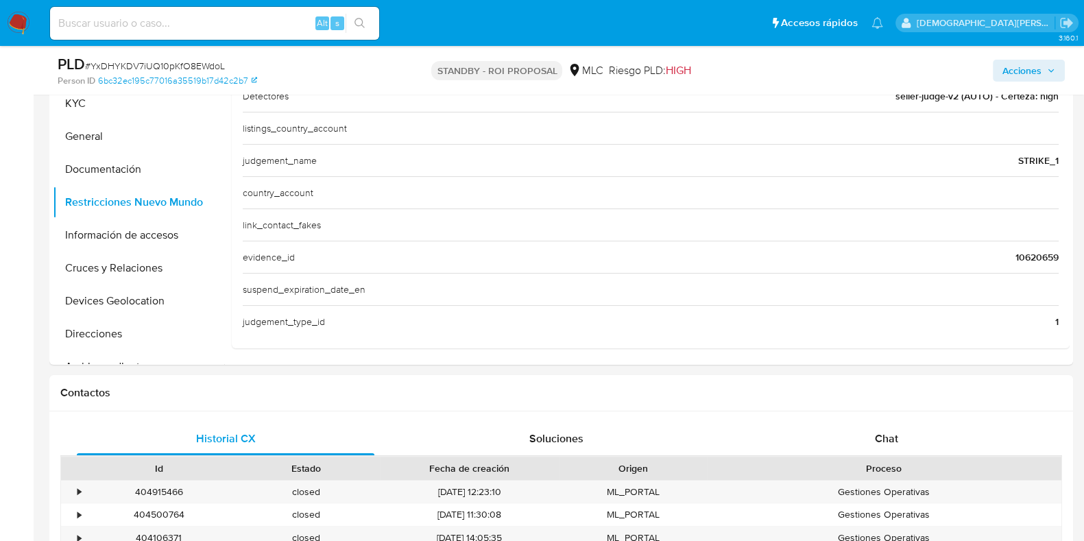
drag, startPoint x: 133, startPoint y: 182, endPoint x: 335, endPoint y: 16, distance: 260.7
click at [141, 180] on button "Documentación" at bounding box center [138, 169] width 171 height 33
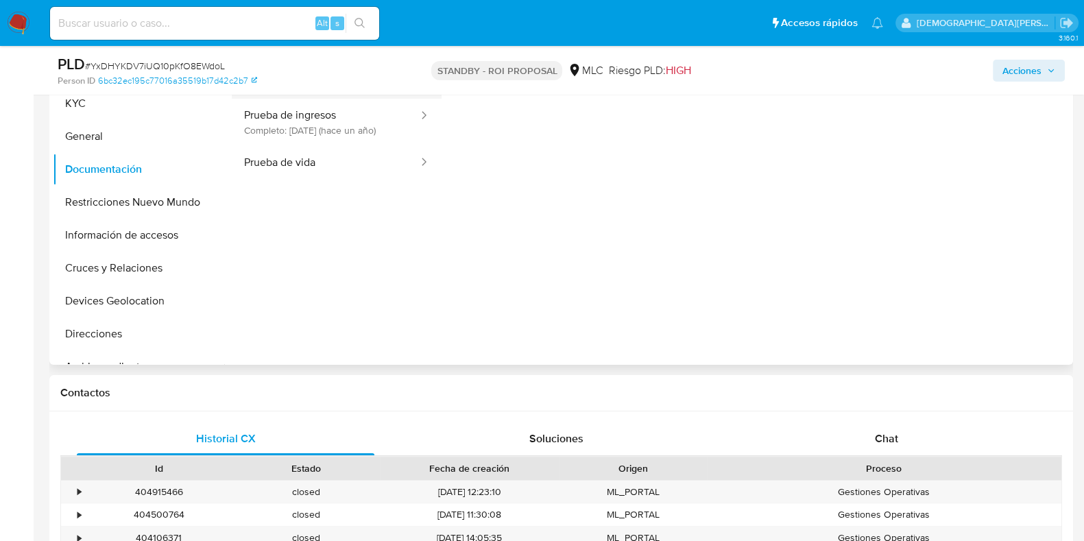
scroll to position [171, 0]
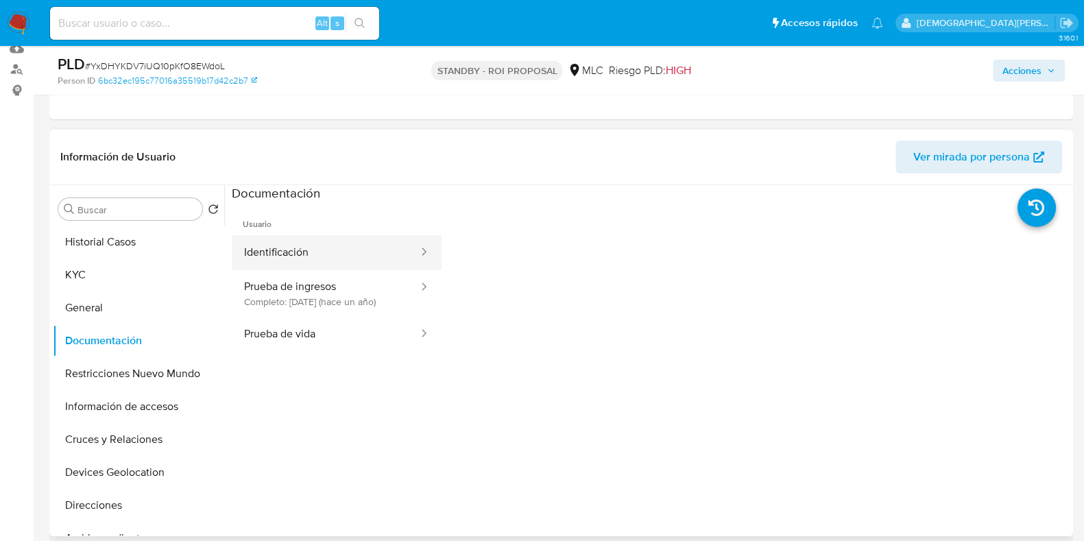
click at [353, 242] on button "Identificación" at bounding box center [326, 252] width 188 height 35
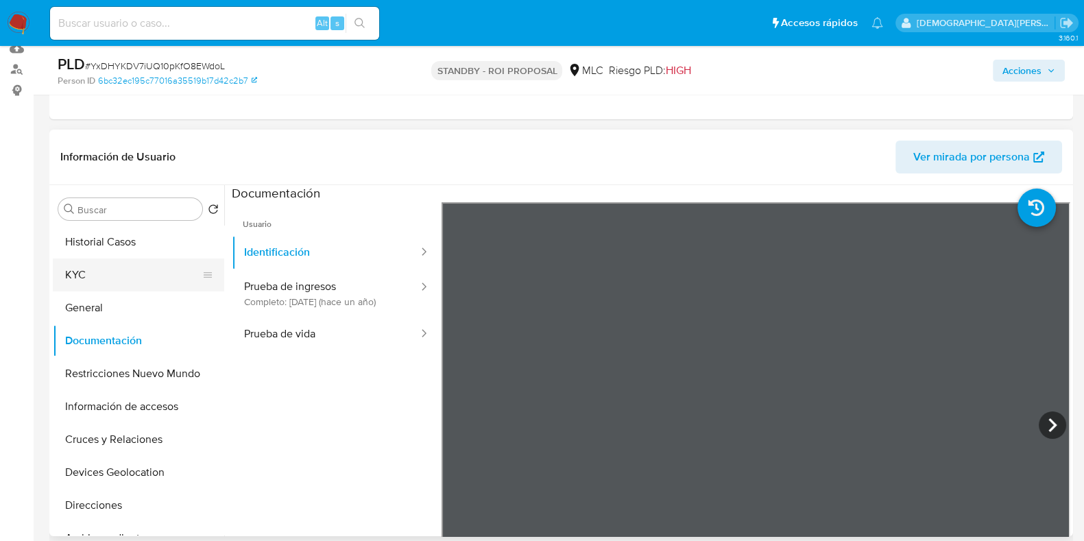
click at [128, 276] on button "KYC" at bounding box center [133, 275] width 160 height 33
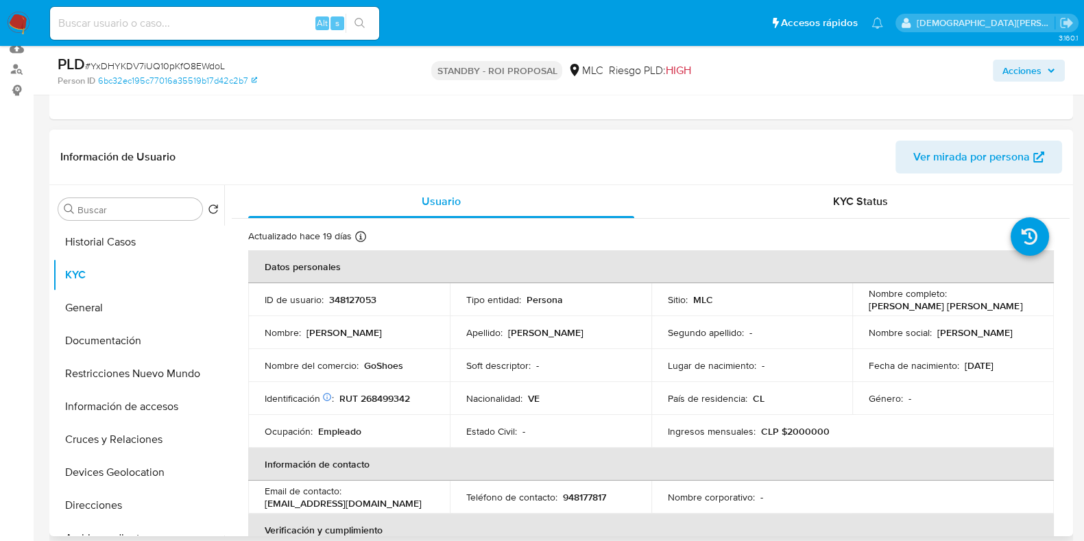
click at [392, 396] on p "RUT 268499342" at bounding box center [374, 398] width 71 height 12
copy p "268499342"
